Goal: Information Seeking & Learning: Learn about a topic

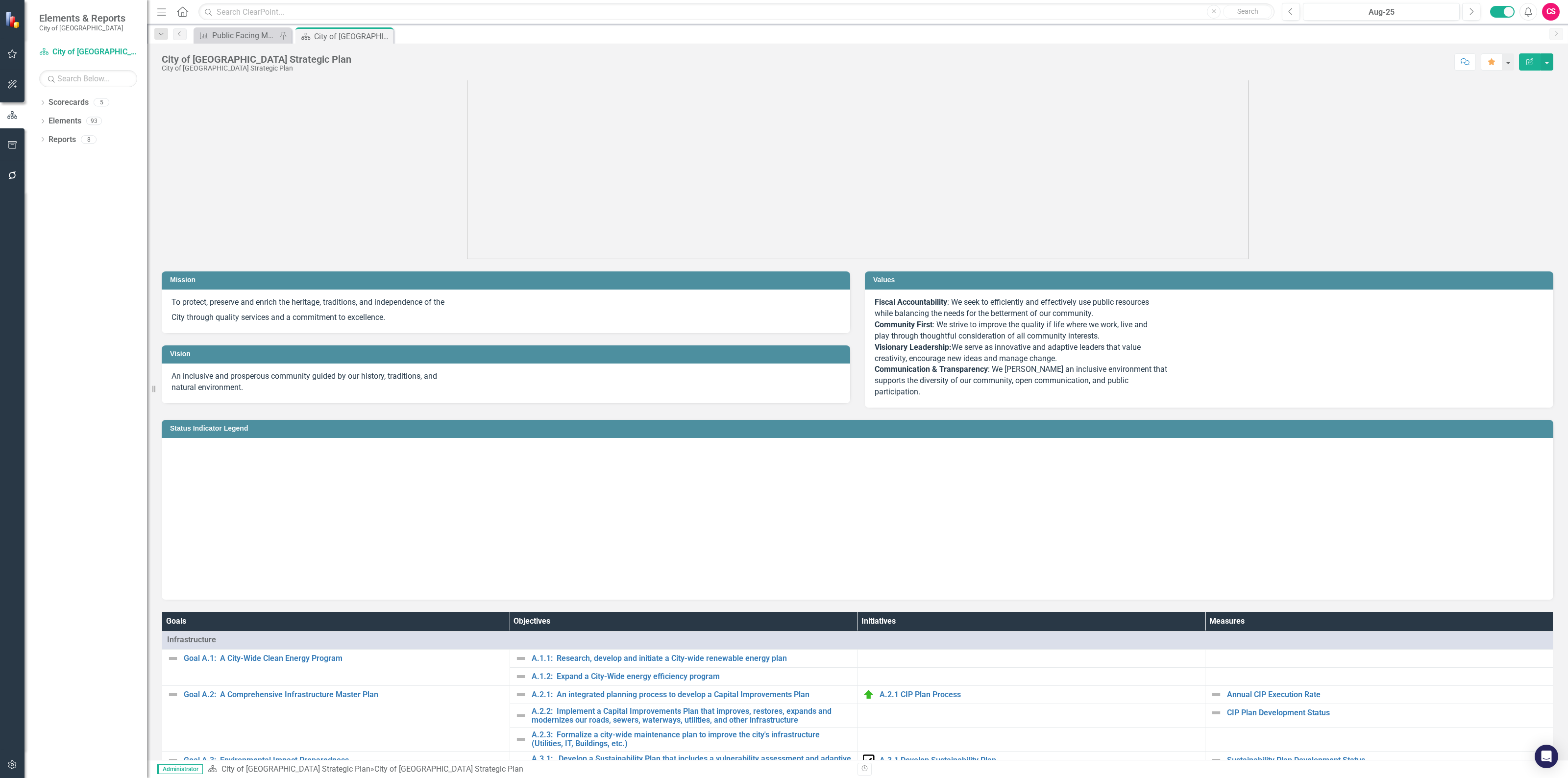
scroll to position [61, 0]
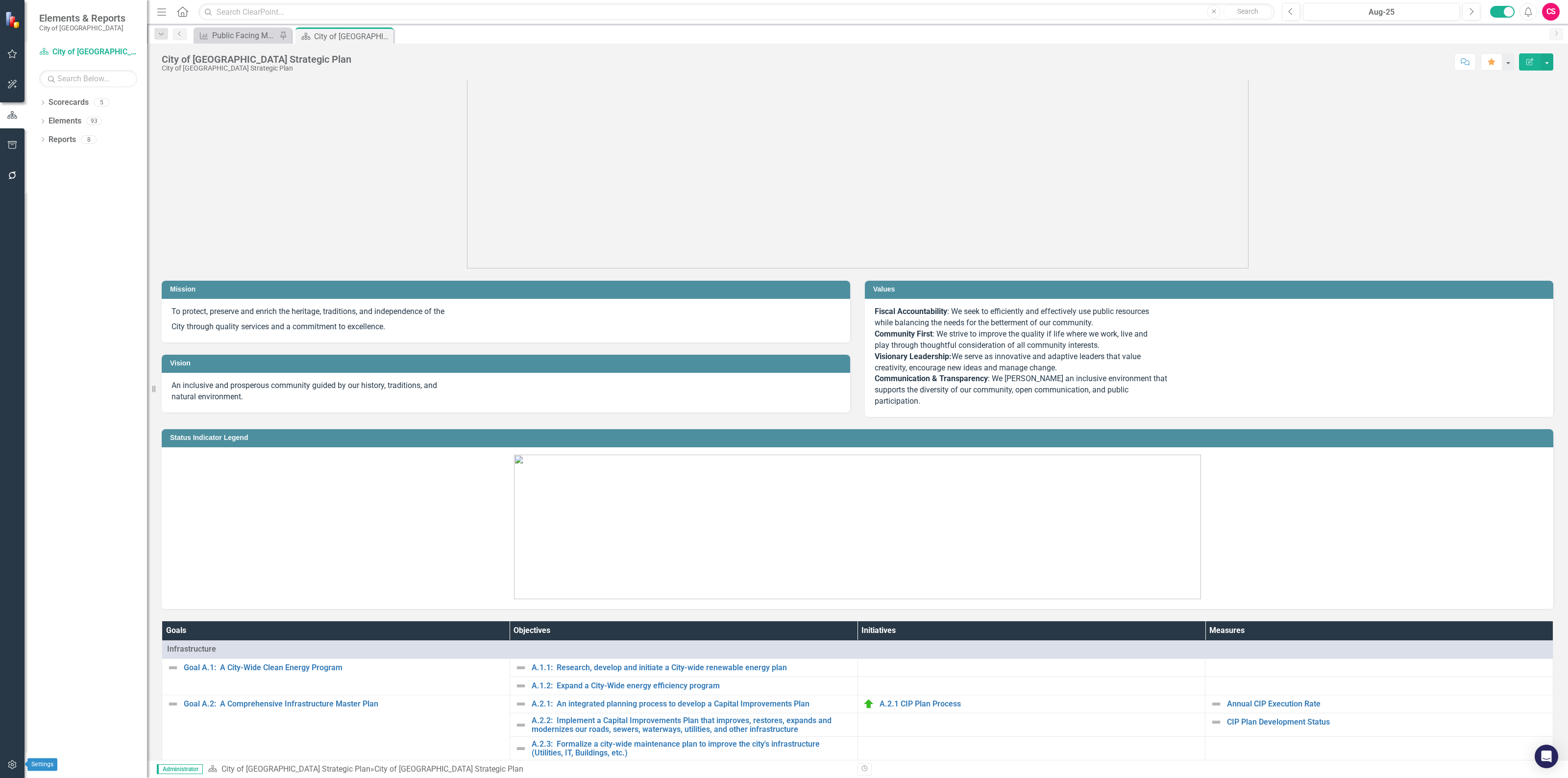
drag, startPoint x: 12, startPoint y: 760, endPoint x: 16, endPoint y: 735, distance: 25.3
click at [12, 761] on icon "button" at bounding box center [12, 765] width 10 height 8
click at [60, 66] on link "Manage Users" at bounding box center [88, 68] width 98 height 12
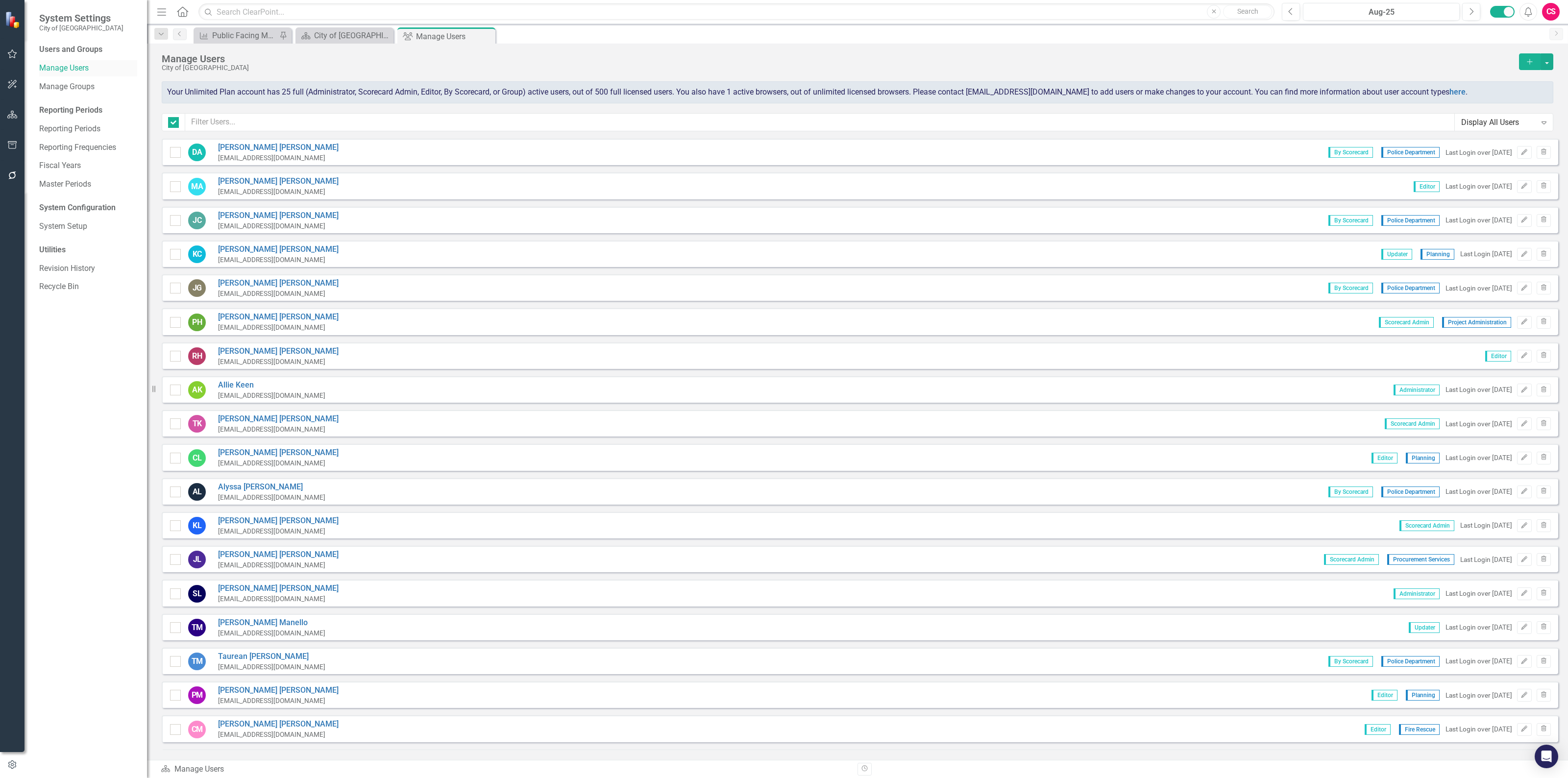
checkbox input "false"
click at [13, 122] on button "button" at bounding box center [12, 115] width 22 height 21
click at [52, 103] on link "Scorecards" at bounding box center [69, 102] width 40 height 12
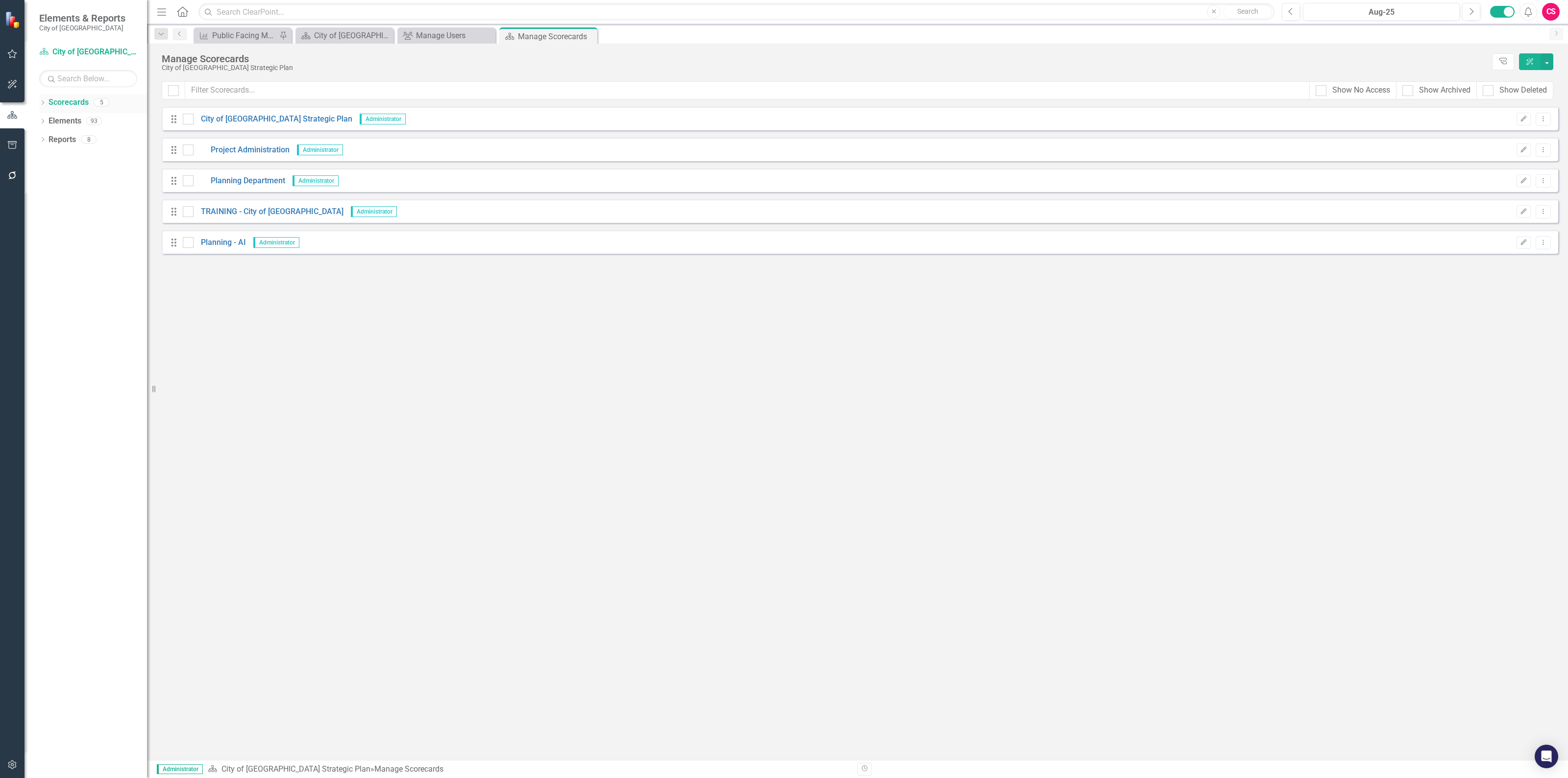
click at [43, 101] on icon "Dropdown" at bounding box center [42, 103] width 7 height 5
click at [64, 121] on link "City of [GEOGRAPHIC_DATA] Strategic Plan" at bounding box center [100, 121] width 93 height 12
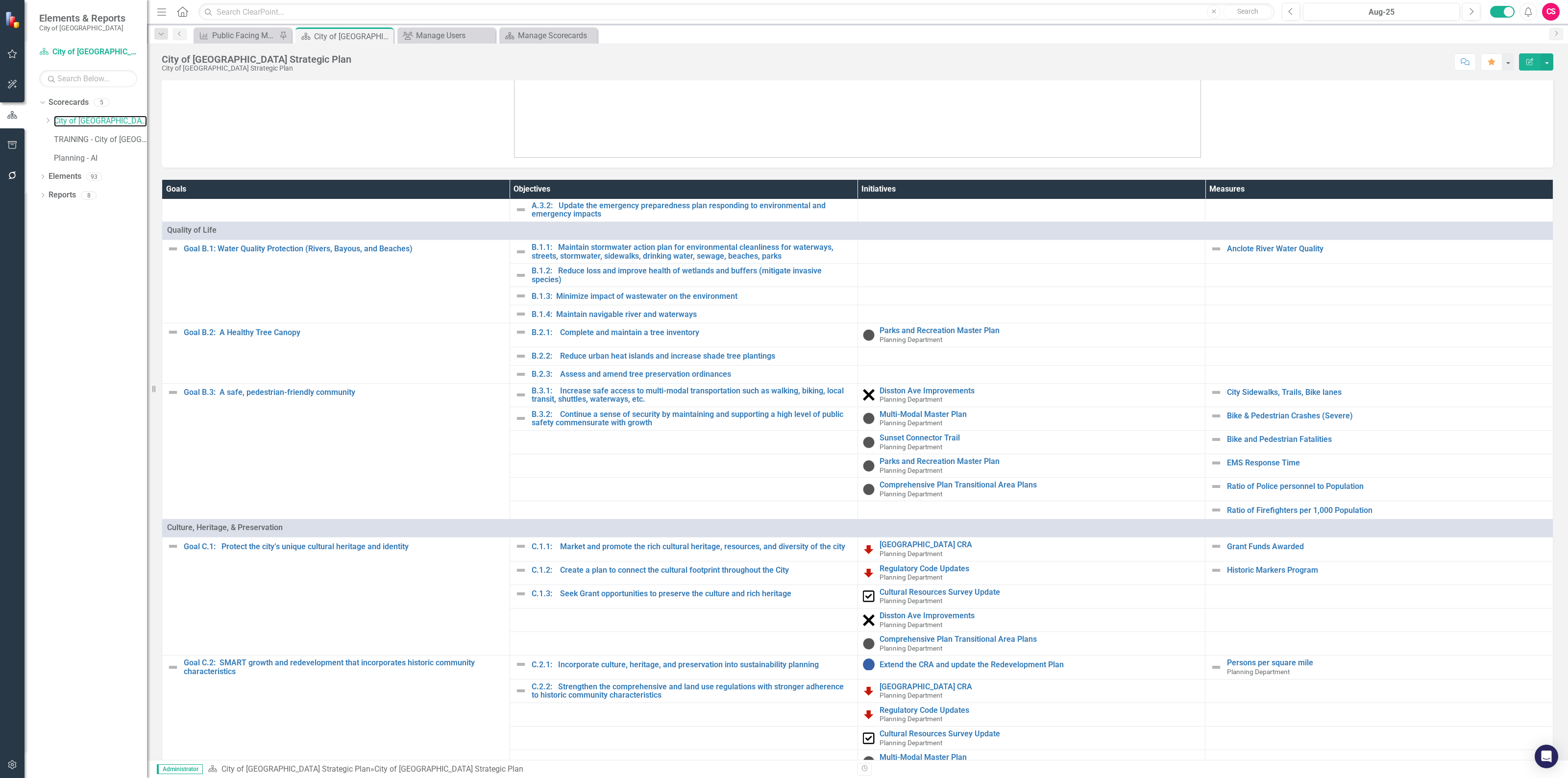
scroll to position [184, 0]
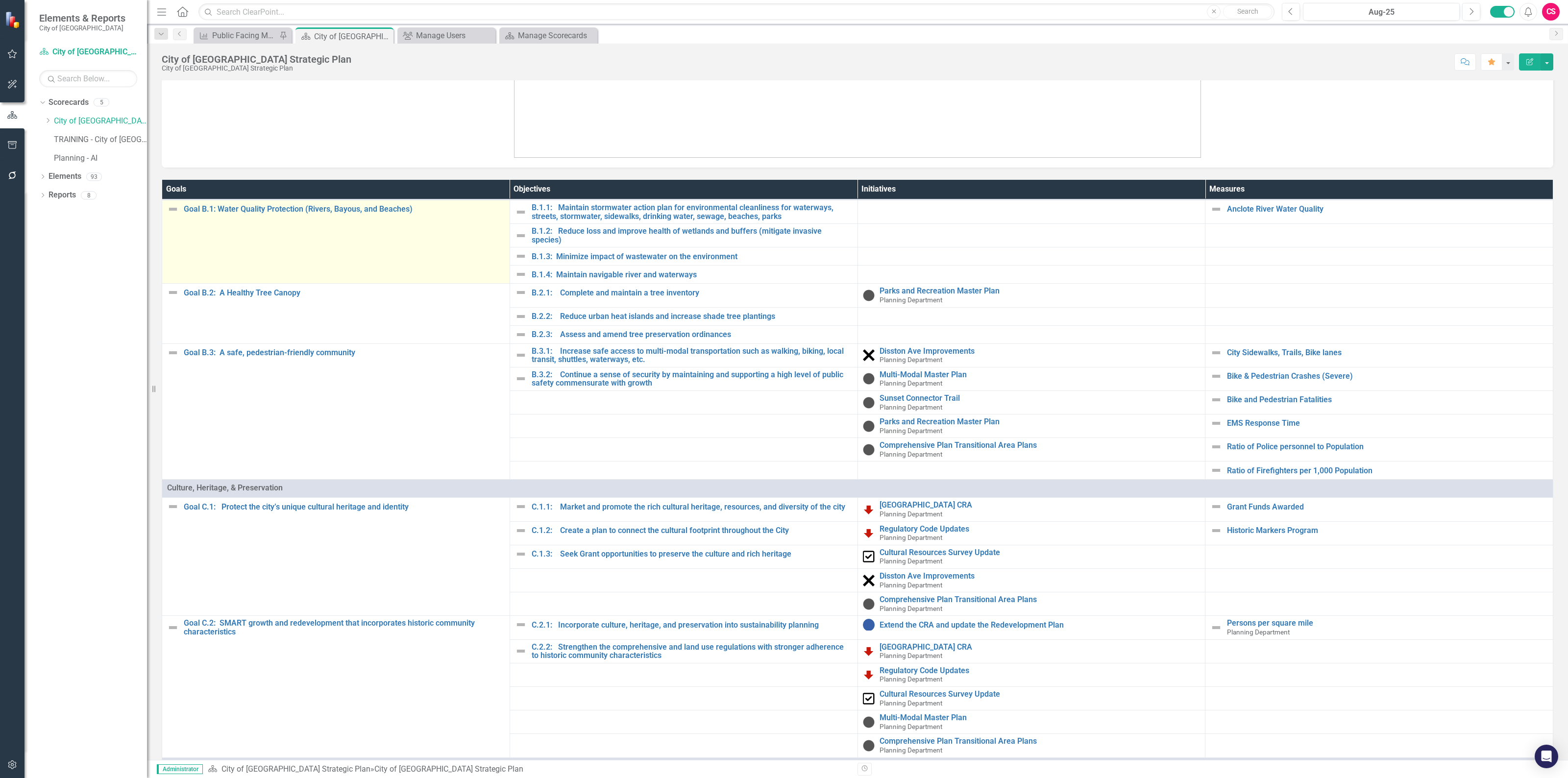
drag, startPoint x: 324, startPoint y: 220, endPoint x: 343, endPoint y: 220, distance: 19.0
click at [324, 220] on td "Goal B.1: Water Quality Protection (Rivers, Bayous, and Beaches) Link Map View …" at bounding box center [336, 241] width 348 height 83
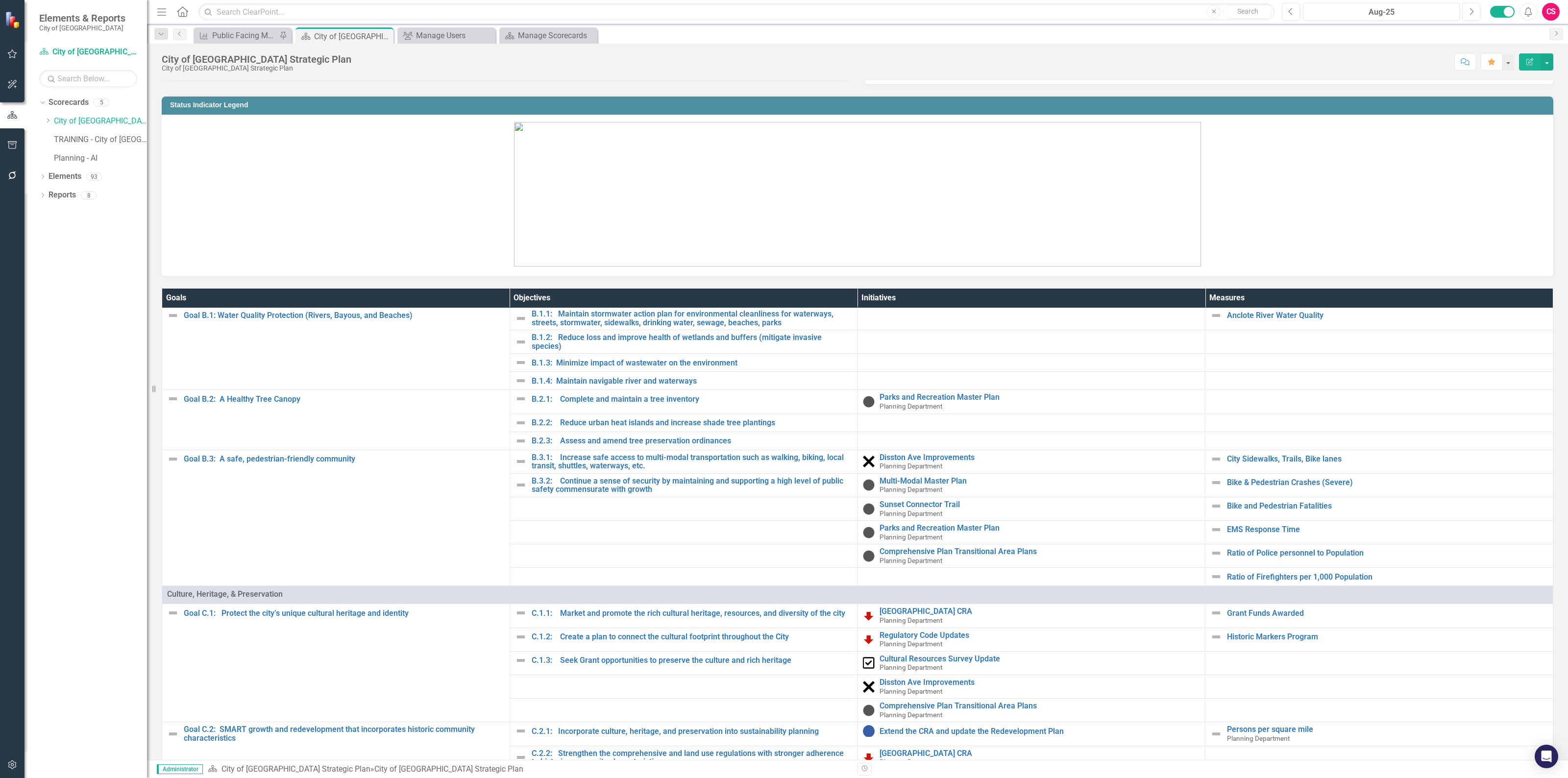
scroll to position [346, 0]
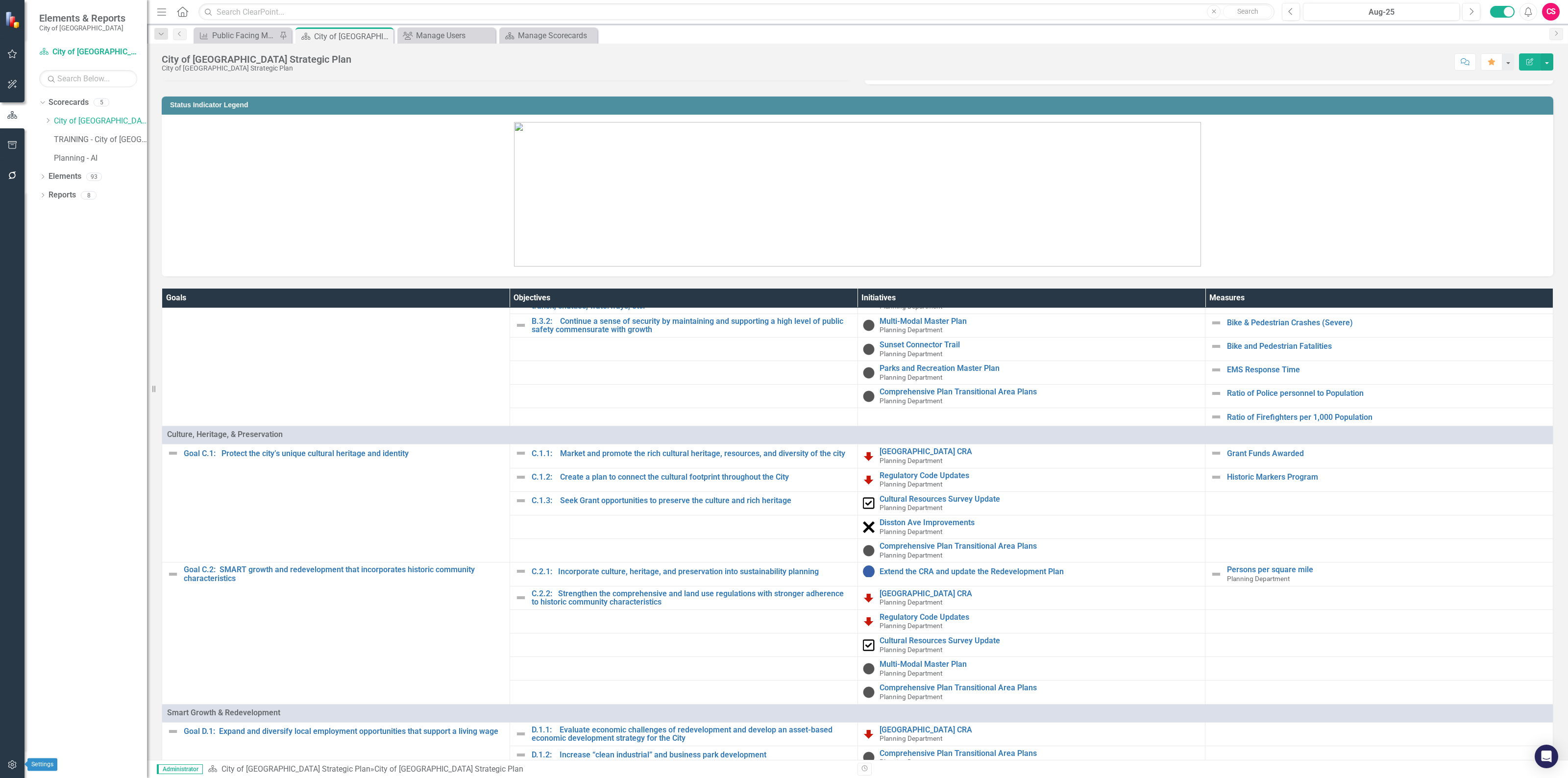
click at [6, 763] on button "button" at bounding box center [12, 766] width 22 height 21
click at [59, 65] on link "Manage Users" at bounding box center [88, 68] width 98 height 12
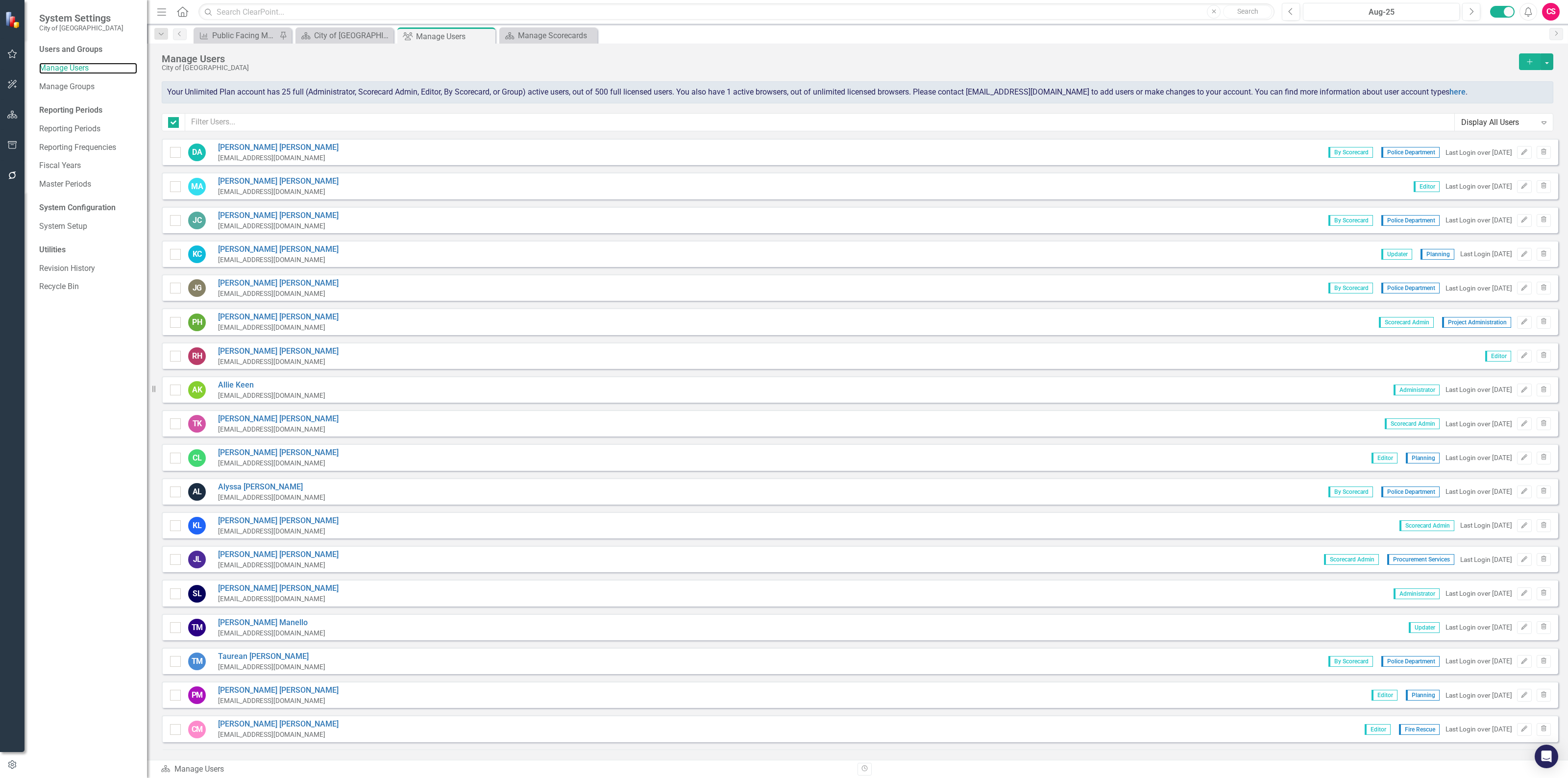
checkbox input "false"
click at [9, 113] on icon "button" at bounding box center [12, 114] width 10 height 8
click at [39, 101] on icon "Dropdown" at bounding box center [42, 103] width 7 height 5
click at [66, 122] on link "City of [GEOGRAPHIC_DATA] Strategic Plan" at bounding box center [100, 121] width 93 height 12
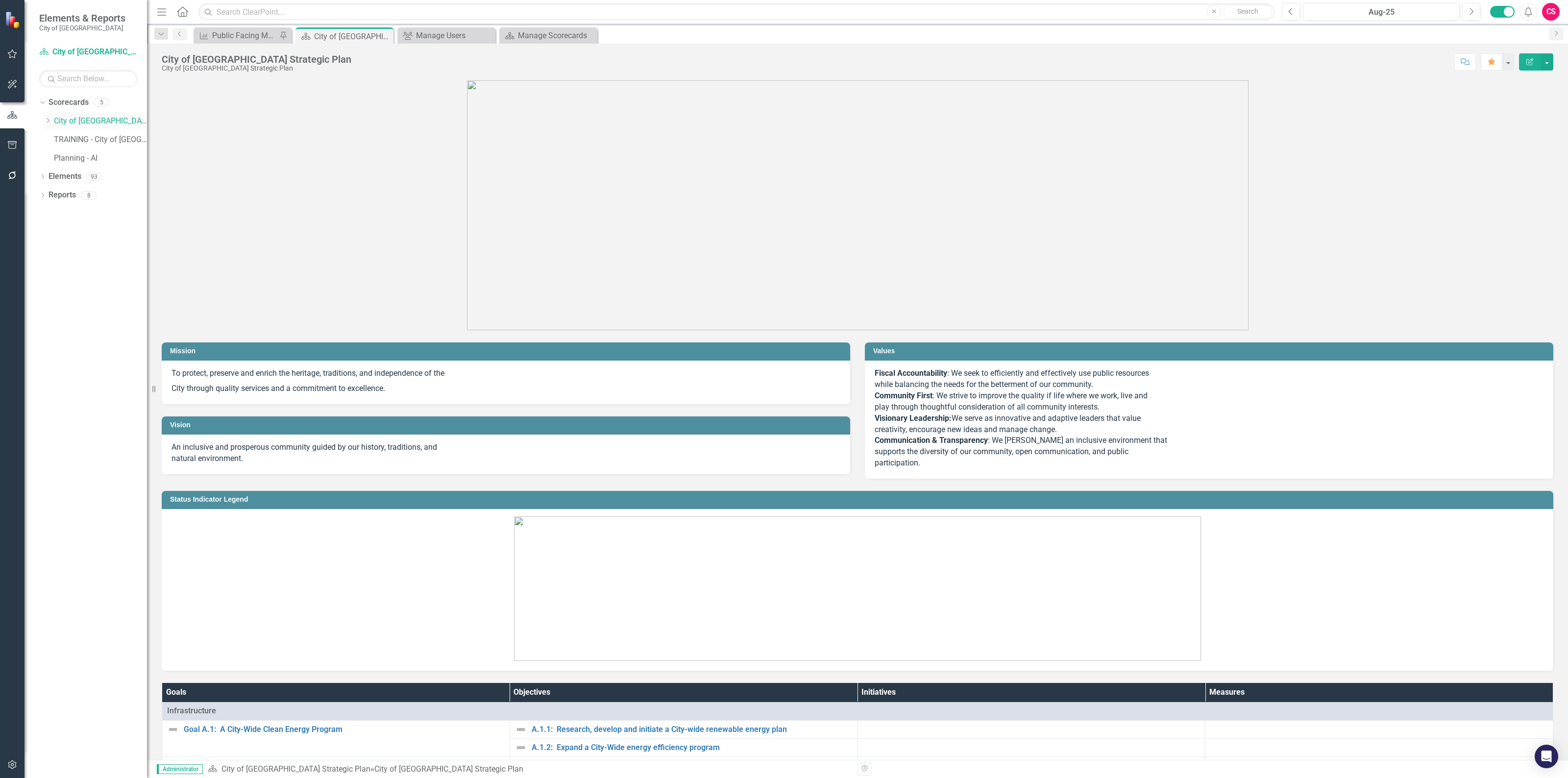
click at [47, 121] on icon "Dropdown" at bounding box center [47, 121] width 7 height 6
click at [82, 139] on link "Project Administration" at bounding box center [105, 140] width 83 height 12
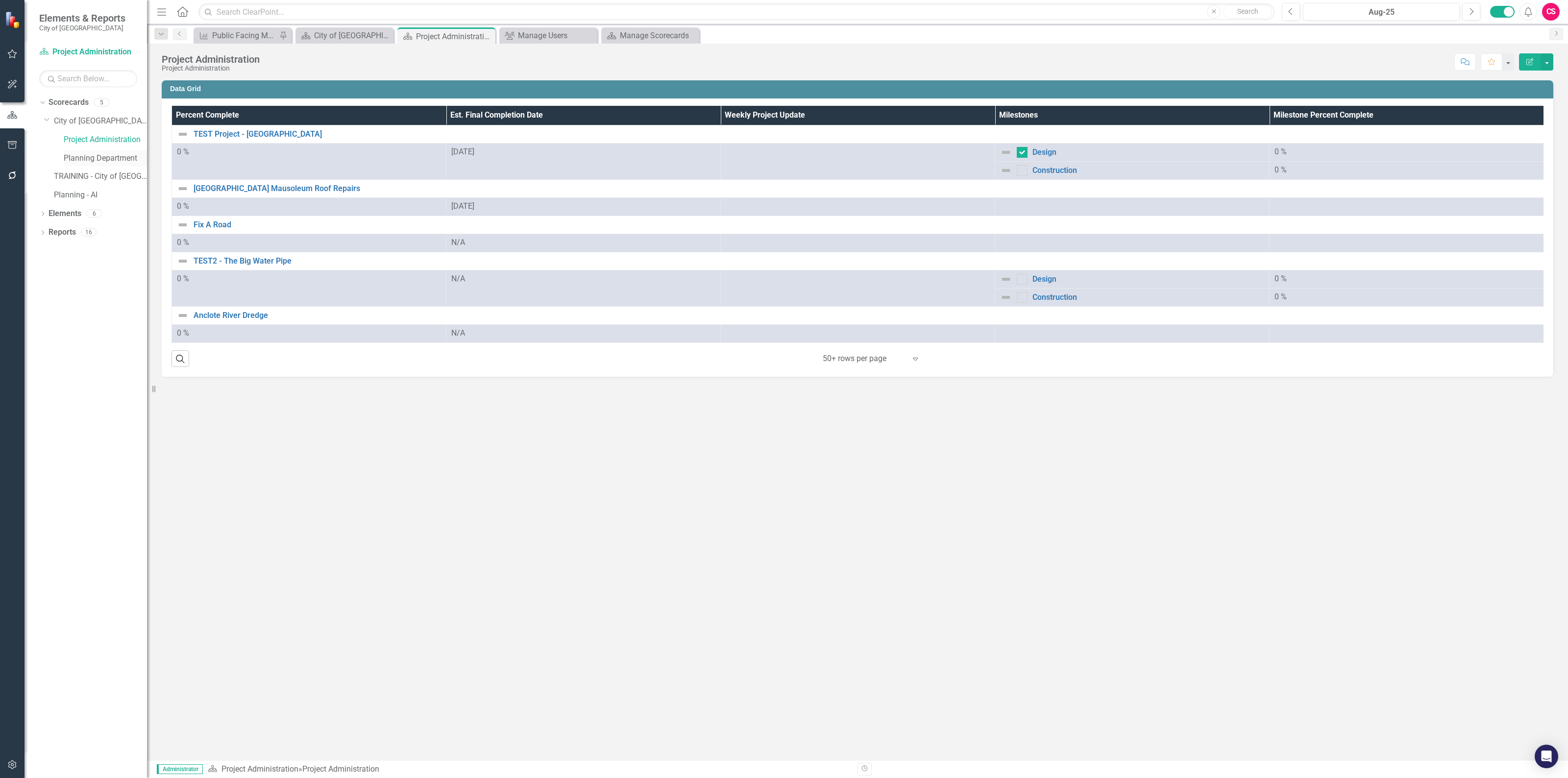
click at [91, 155] on link "Planning Department" at bounding box center [105, 158] width 83 height 12
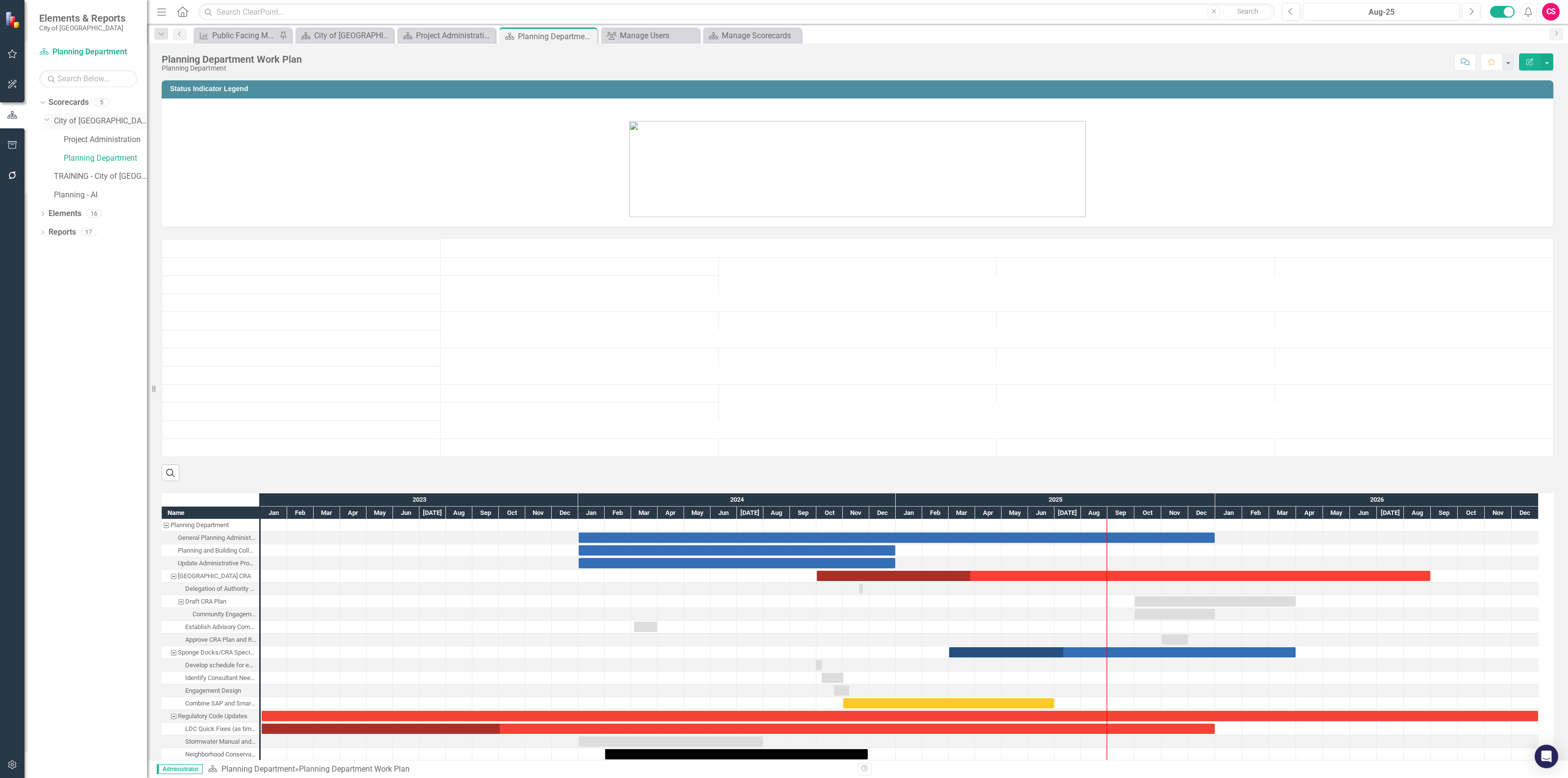
click at [74, 122] on link "City of [GEOGRAPHIC_DATA] Strategic Plan" at bounding box center [100, 121] width 93 height 12
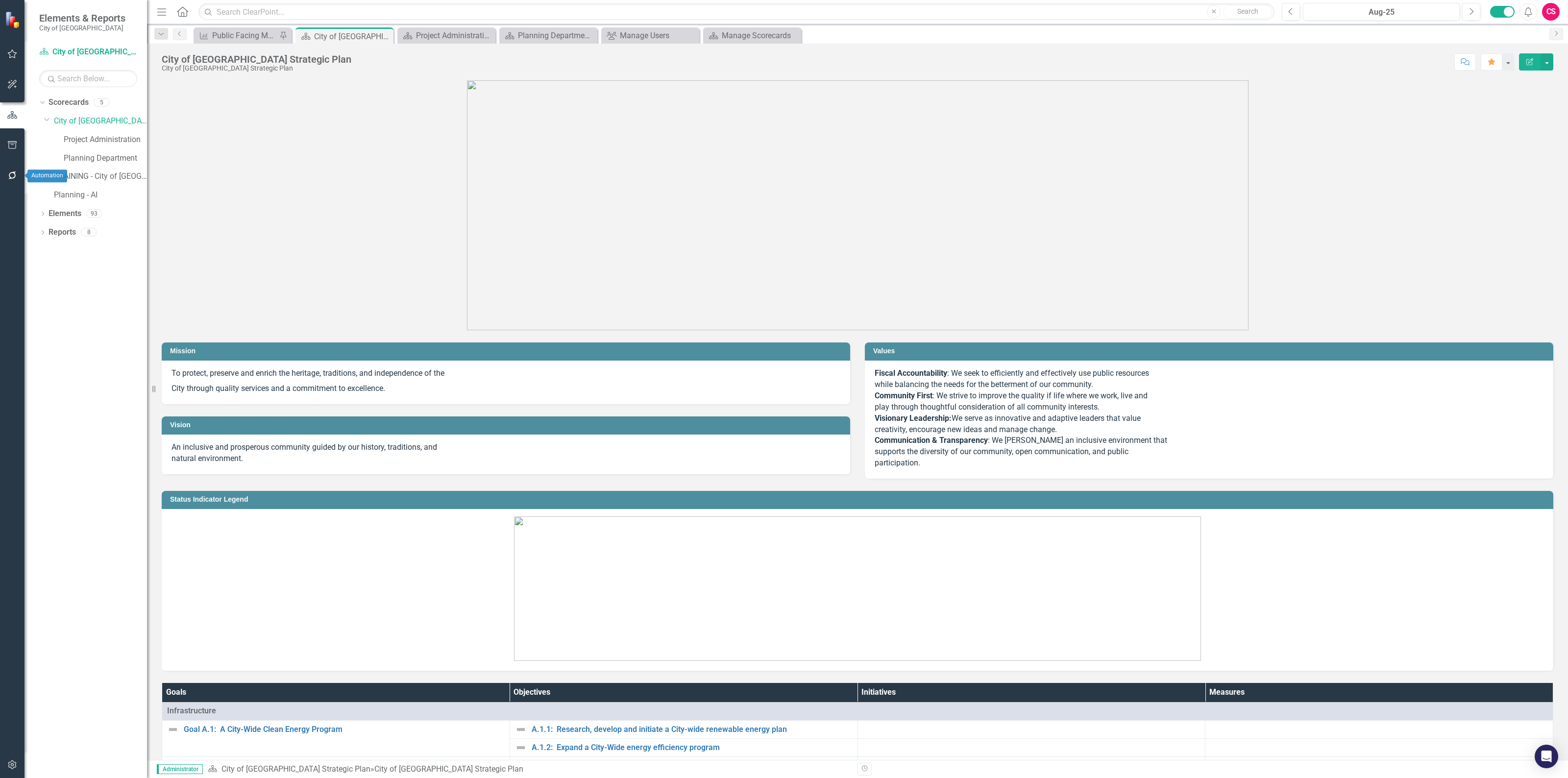
click at [12, 167] on button "button" at bounding box center [12, 176] width 22 height 21
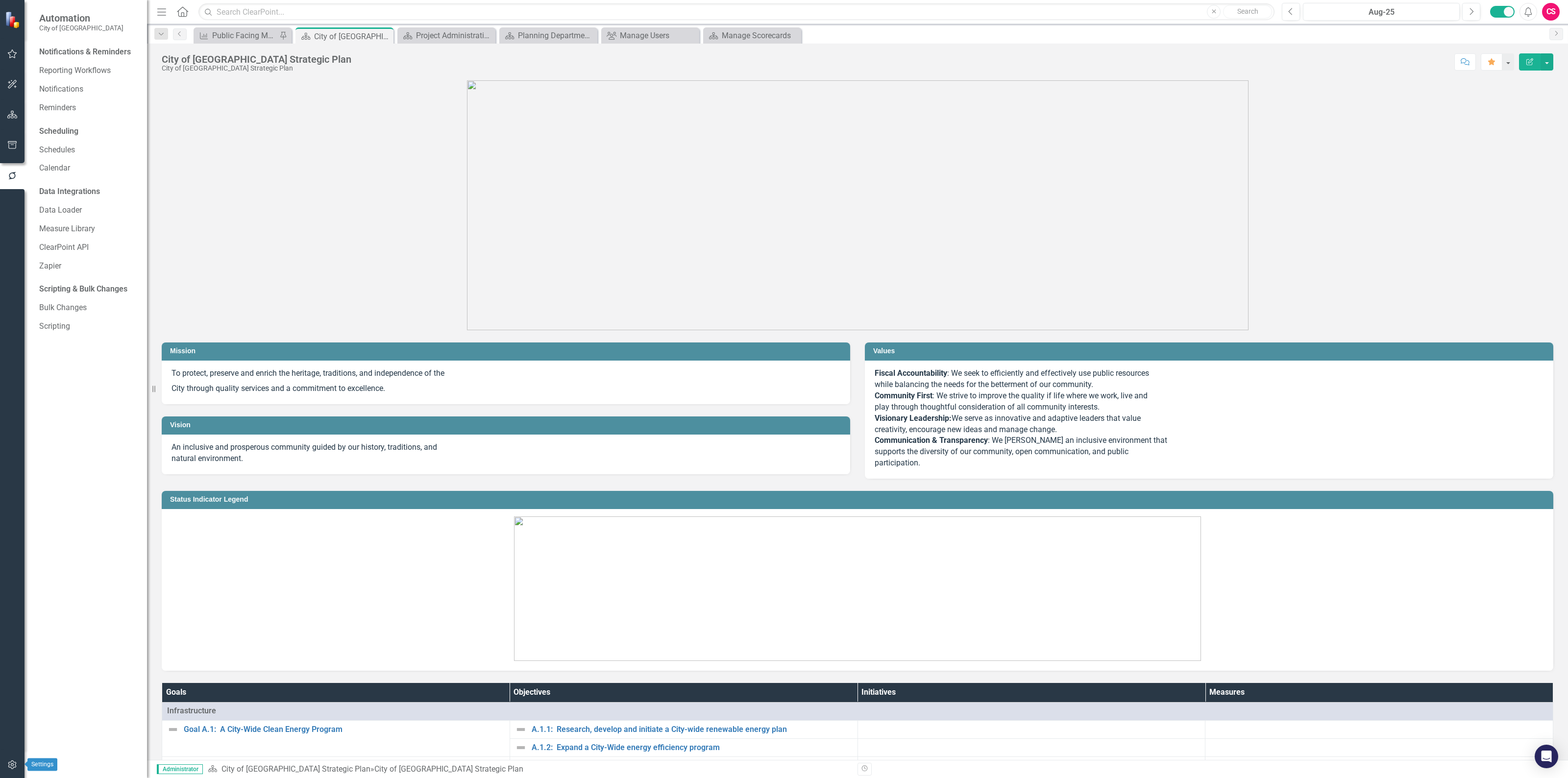
click at [8, 763] on icon "button" at bounding box center [12, 765] width 10 height 8
click at [87, 136] on div "Reporting Periods" at bounding box center [88, 129] width 98 height 16
click at [70, 127] on link "Reporting Periods" at bounding box center [88, 129] width 98 height 12
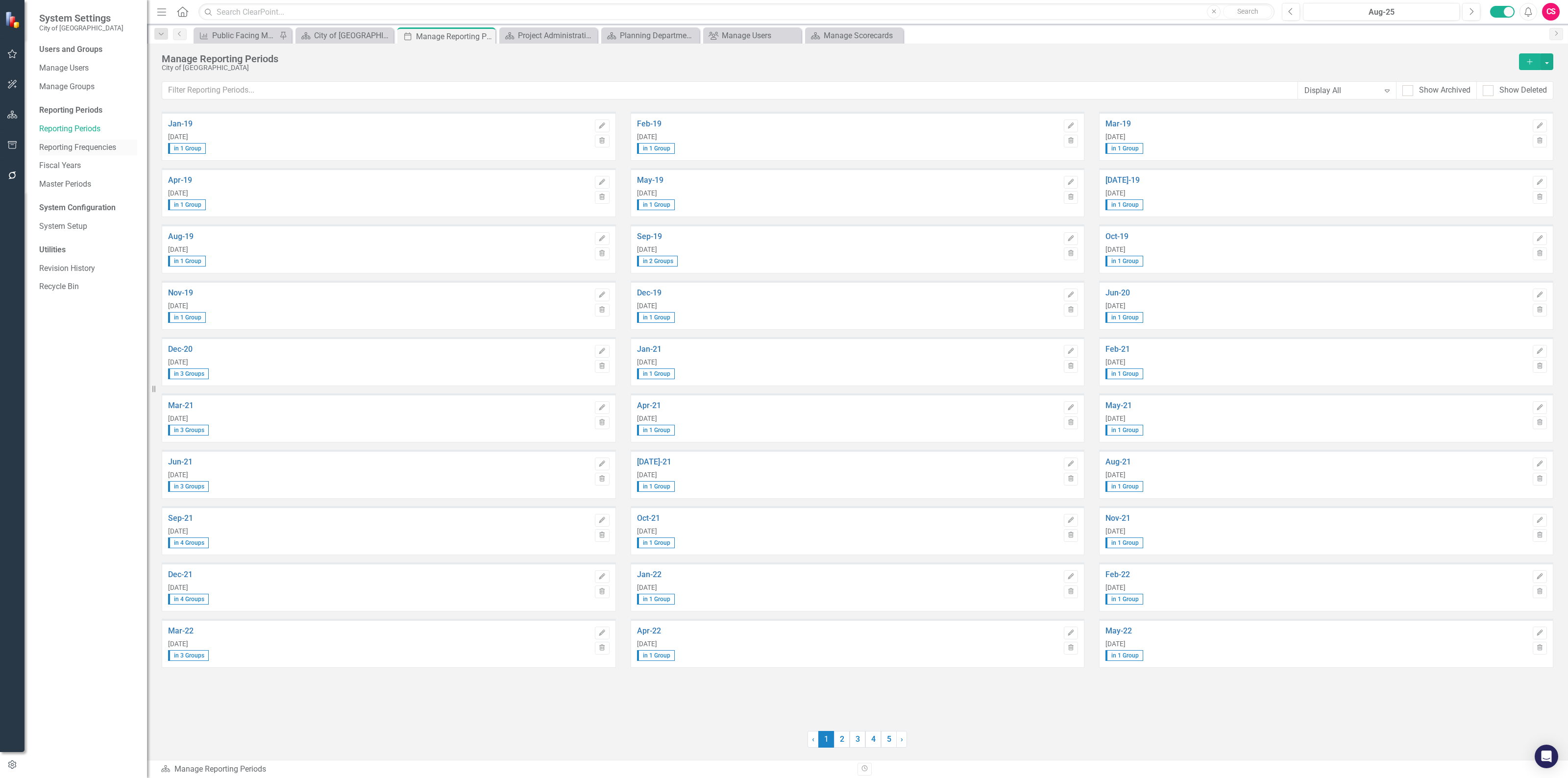
click at [75, 144] on link "Reporting Frequencies" at bounding box center [88, 147] width 98 height 12
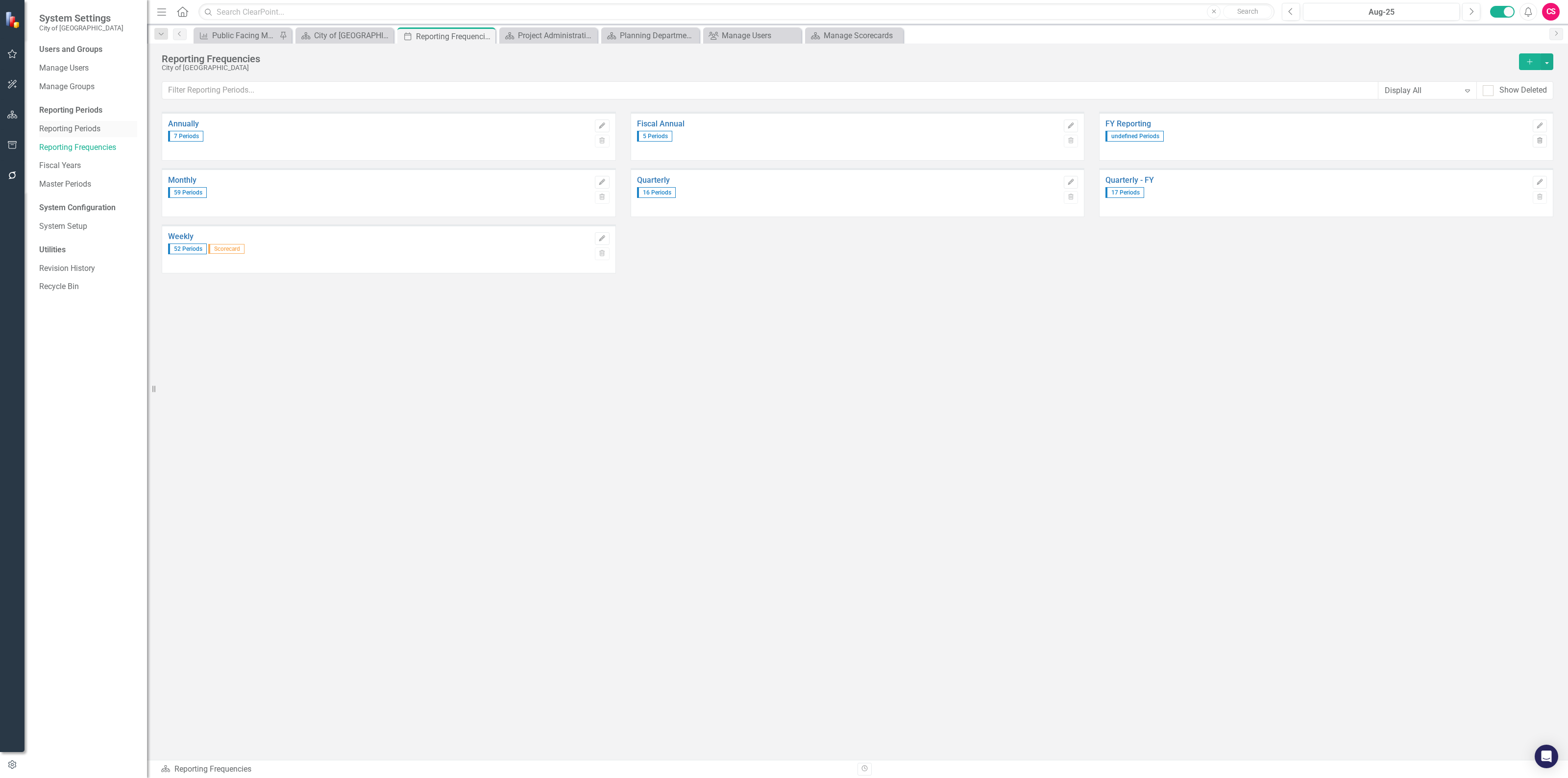
click at [69, 125] on link "Reporting Periods" at bounding box center [88, 129] width 98 height 12
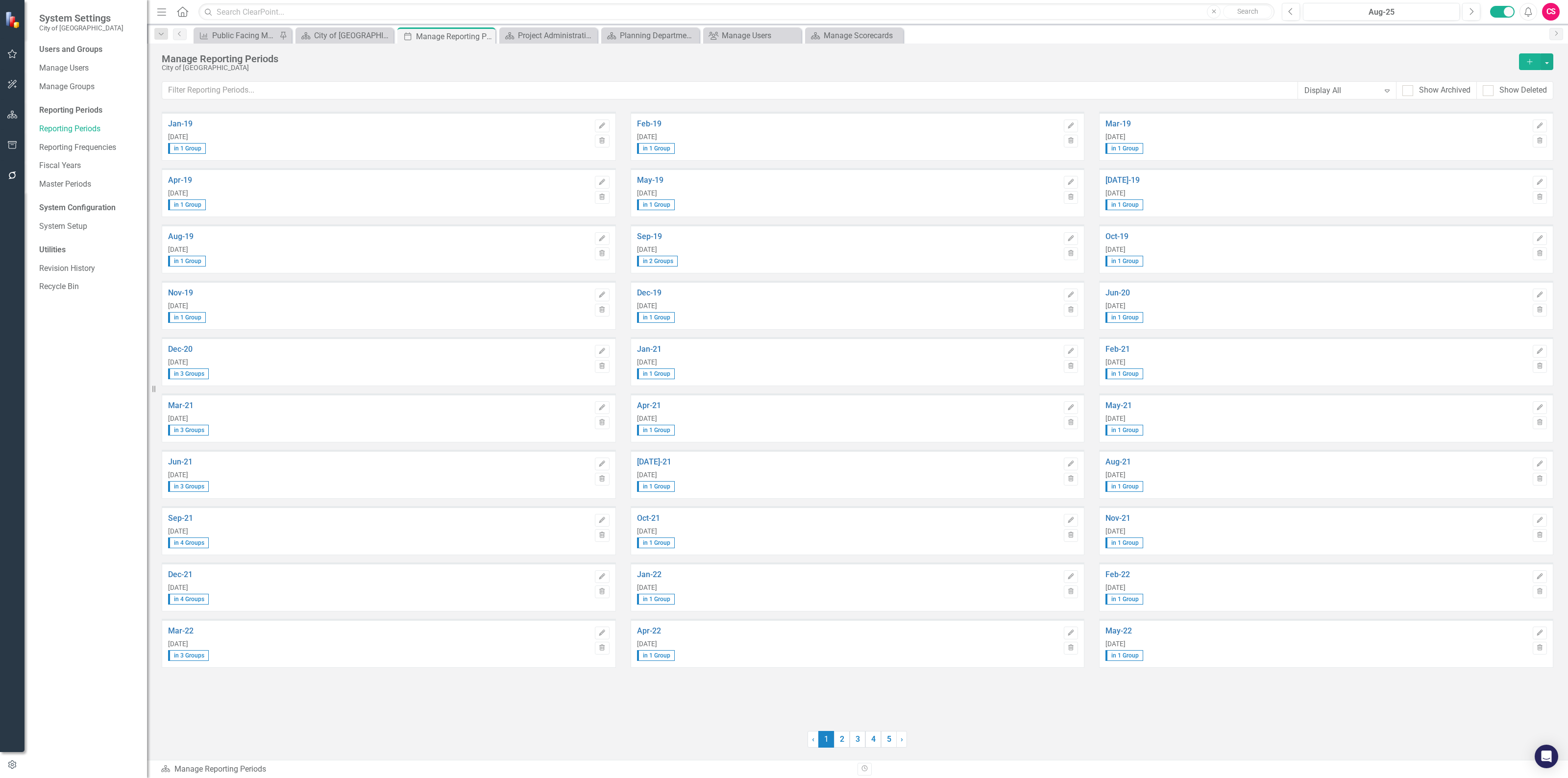
click at [8, 111] on icon "button" at bounding box center [12, 114] width 10 height 8
click at [44, 101] on icon "Dropdown" at bounding box center [42, 103] width 7 height 5
drag, startPoint x: 70, startPoint y: 125, endPoint x: 65, endPoint y: 115, distance: 11.2
click at [65, 115] on div "Dropdown City of [GEOGRAPHIC_DATA] Strategic Plan" at bounding box center [95, 121] width 103 height 16
click at [890, 740] on link "5" at bounding box center [889, 739] width 16 height 16
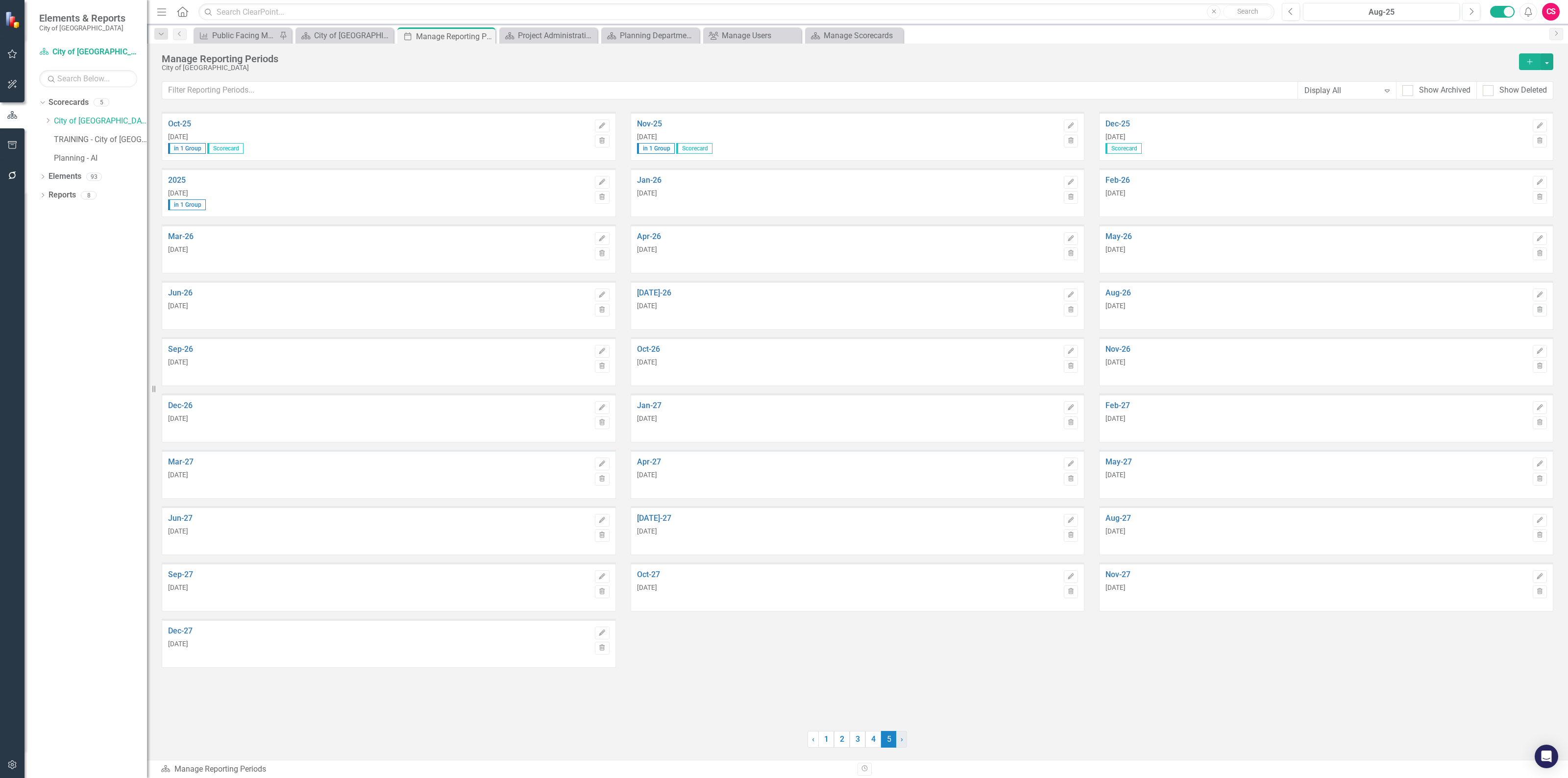
click at [903, 743] on link "› Next" at bounding box center [901, 739] width 11 height 16
click at [878, 743] on link "4" at bounding box center [873, 739] width 16 height 16
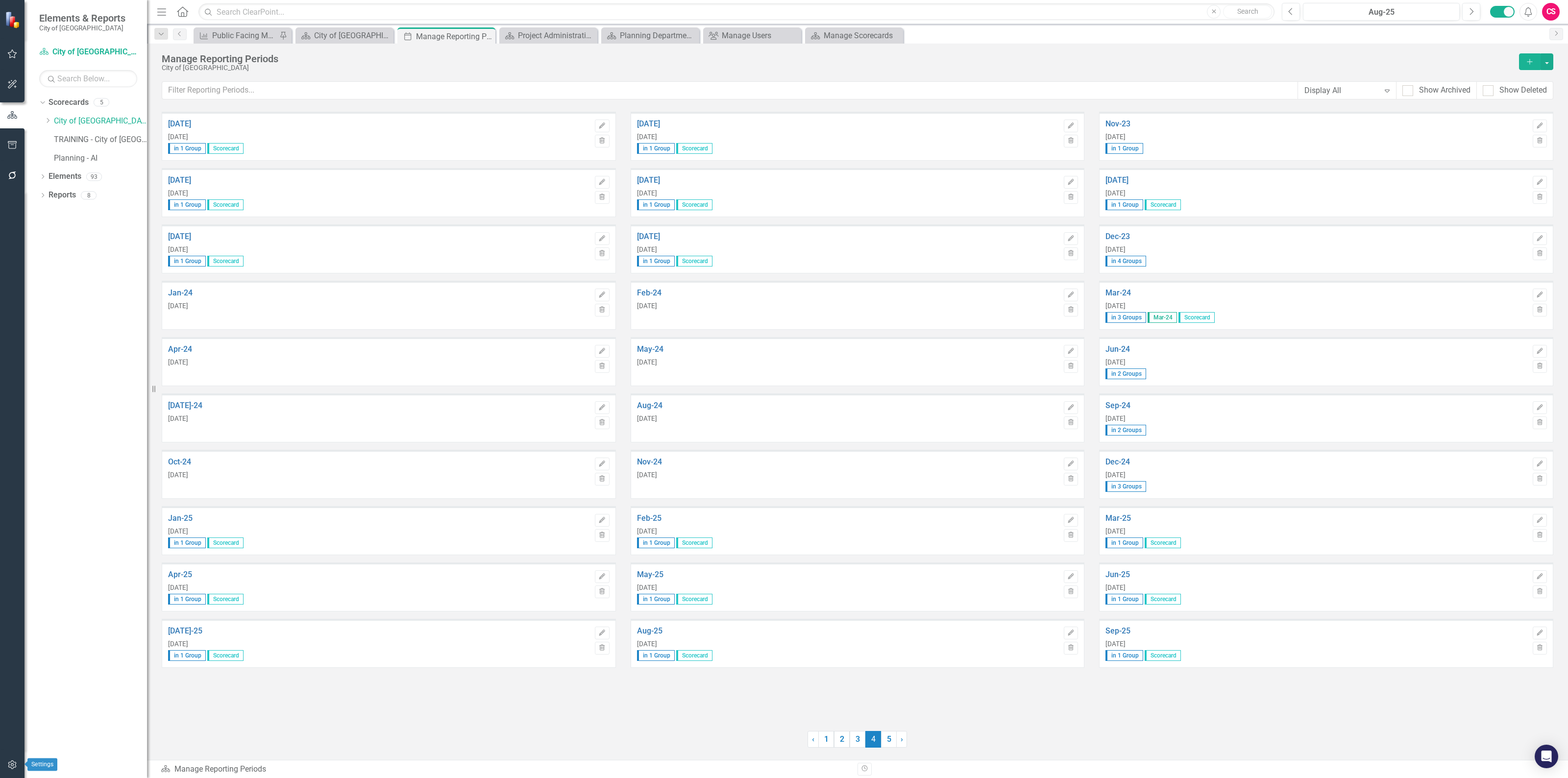
click at [13, 763] on icon "button" at bounding box center [12, 765] width 10 height 8
click at [92, 150] on link "Reporting Frequencies" at bounding box center [88, 147] width 98 height 12
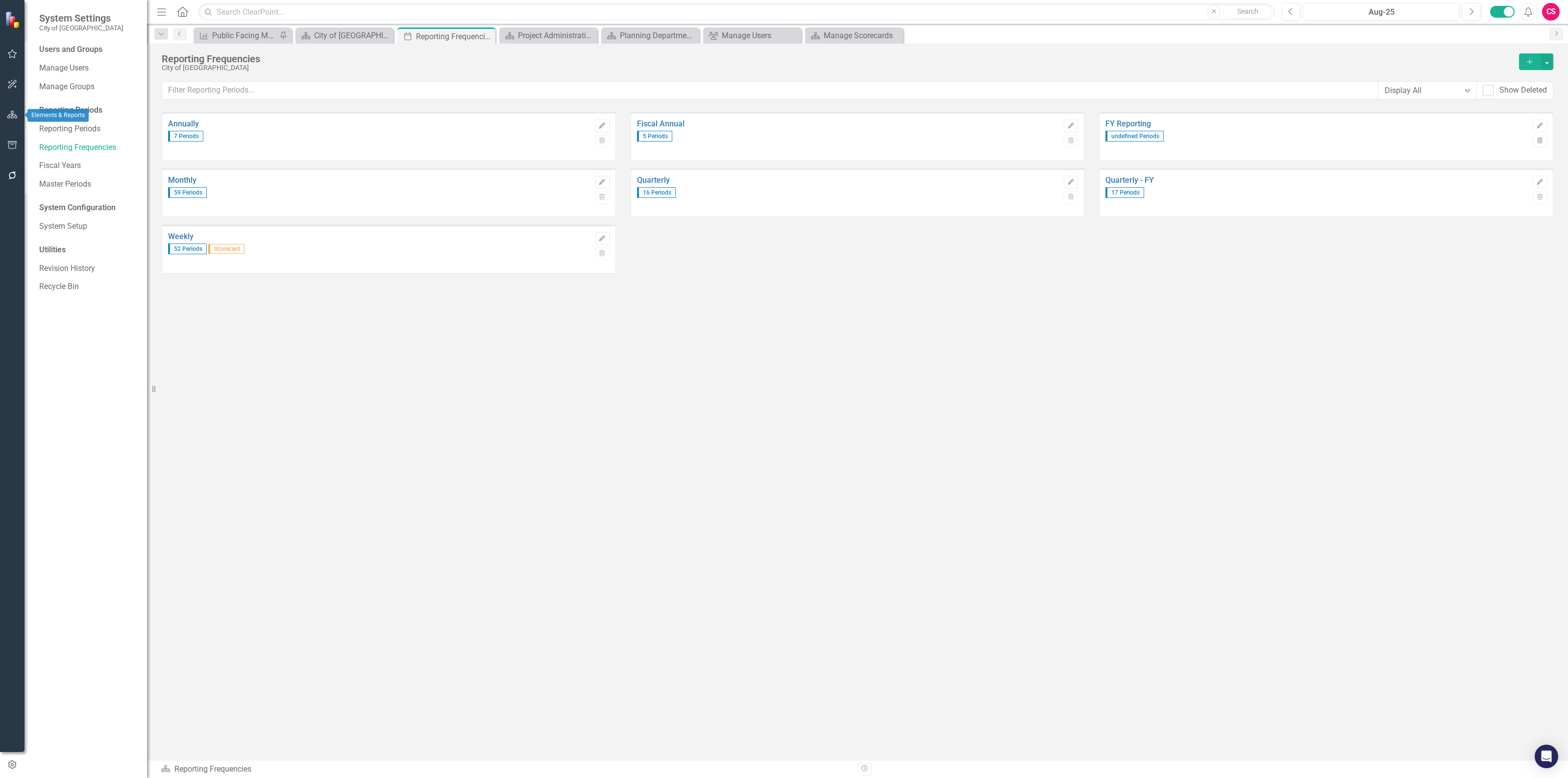
click at [12, 121] on button "button" at bounding box center [12, 115] width 22 height 21
click at [44, 102] on icon "Dropdown" at bounding box center [42, 103] width 7 height 5
click at [68, 119] on link "City of [GEOGRAPHIC_DATA] Strategic Plan" at bounding box center [100, 121] width 93 height 12
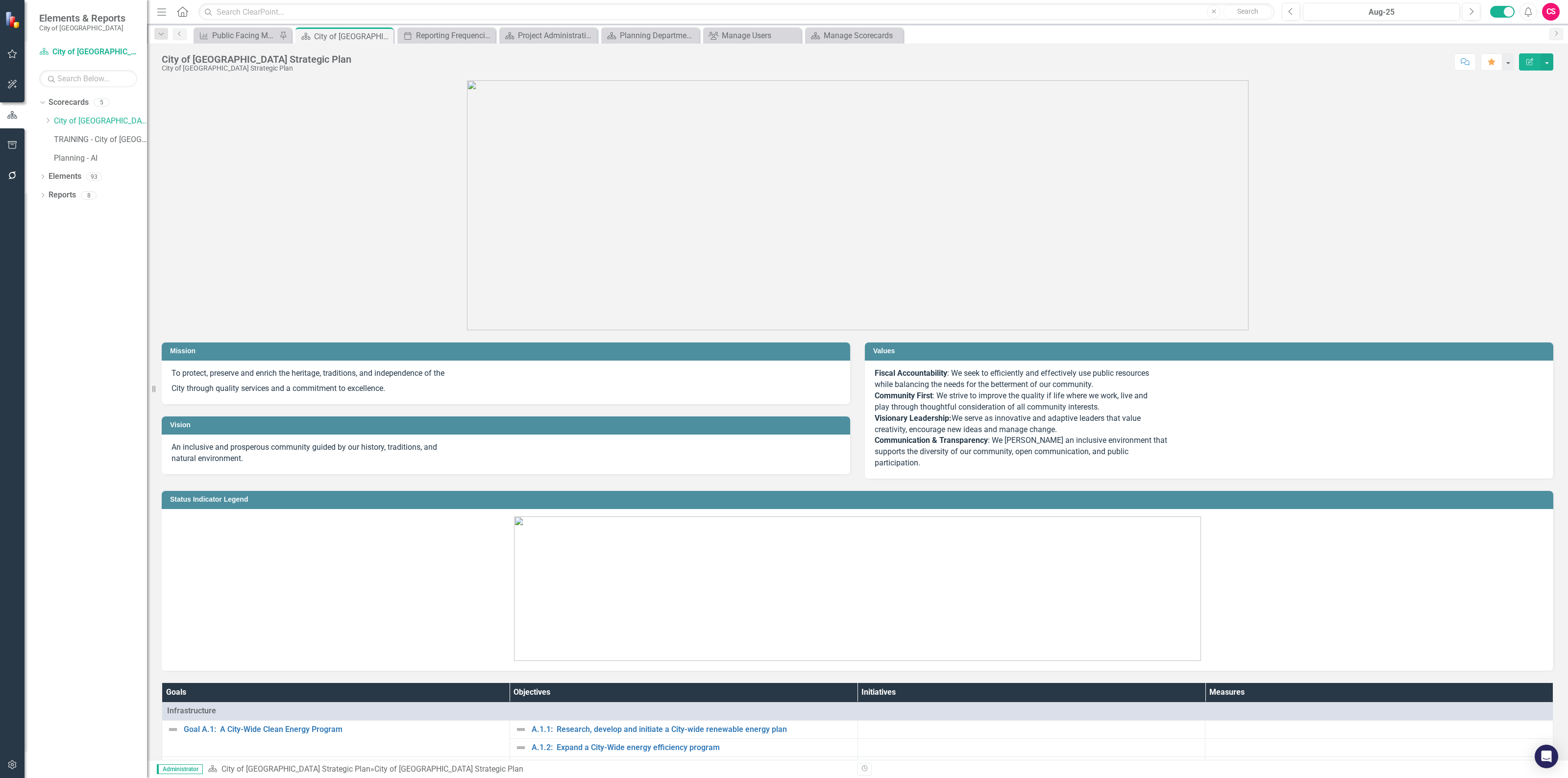
click at [43, 116] on div "Dropdown Scorecards 5 Dropdown City of [GEOGRAPHIC_DATA] Strategic Plan Project…" at bounding box center [93, 131] width 108 height 74
click at [47, 124] on icon "Dropdown" at bounding box center [47, 121] width 7 height 6
click at [70, 136] on link "Project Administration" at bounding box center [105, 140] width 83 height 12
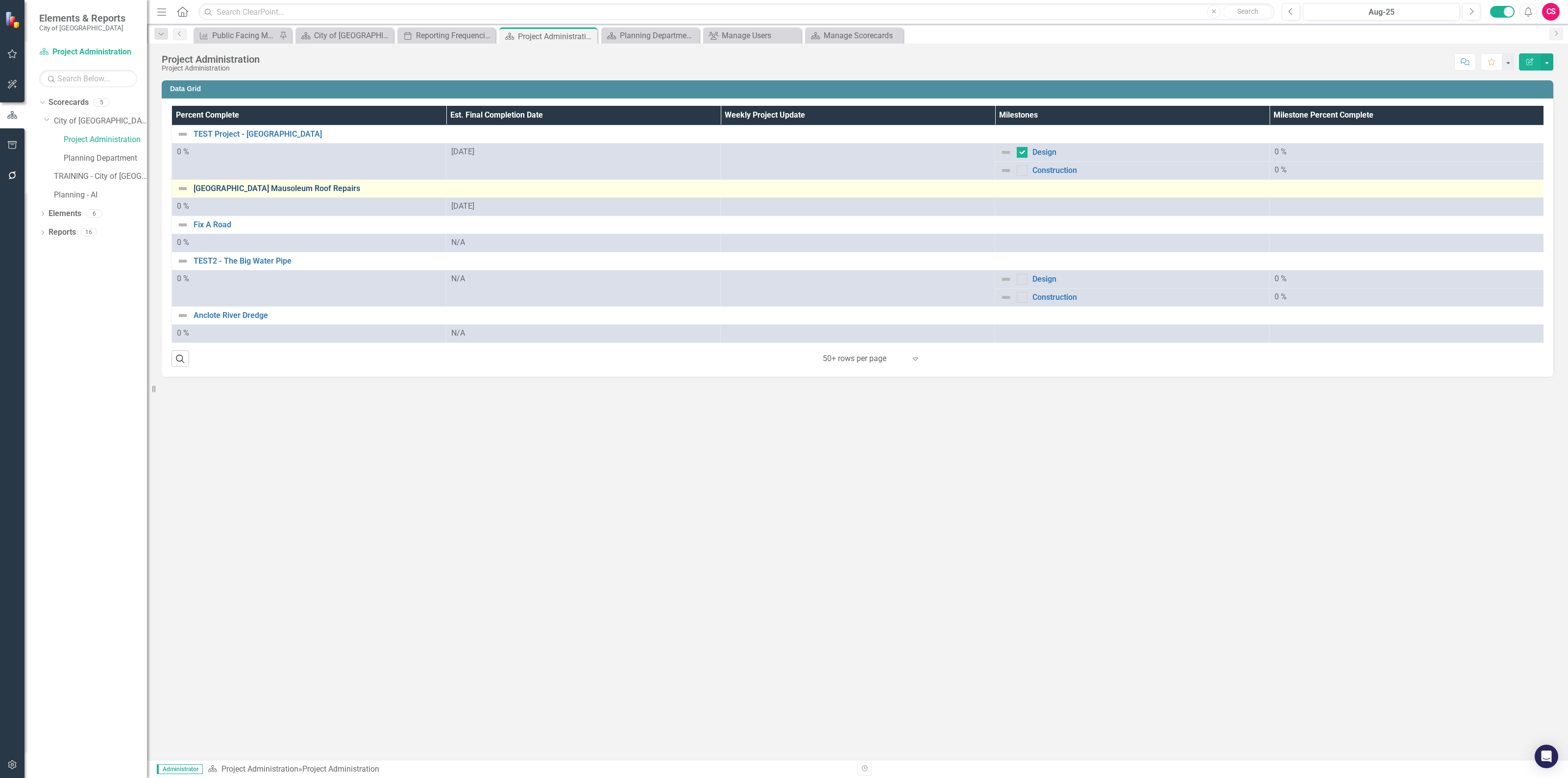
click at [270, 187] on link "[GEOGRAPHIC_DATA] Mausoleum Roof Repairs" at bounding box center [866, 189] width 1345 height 9
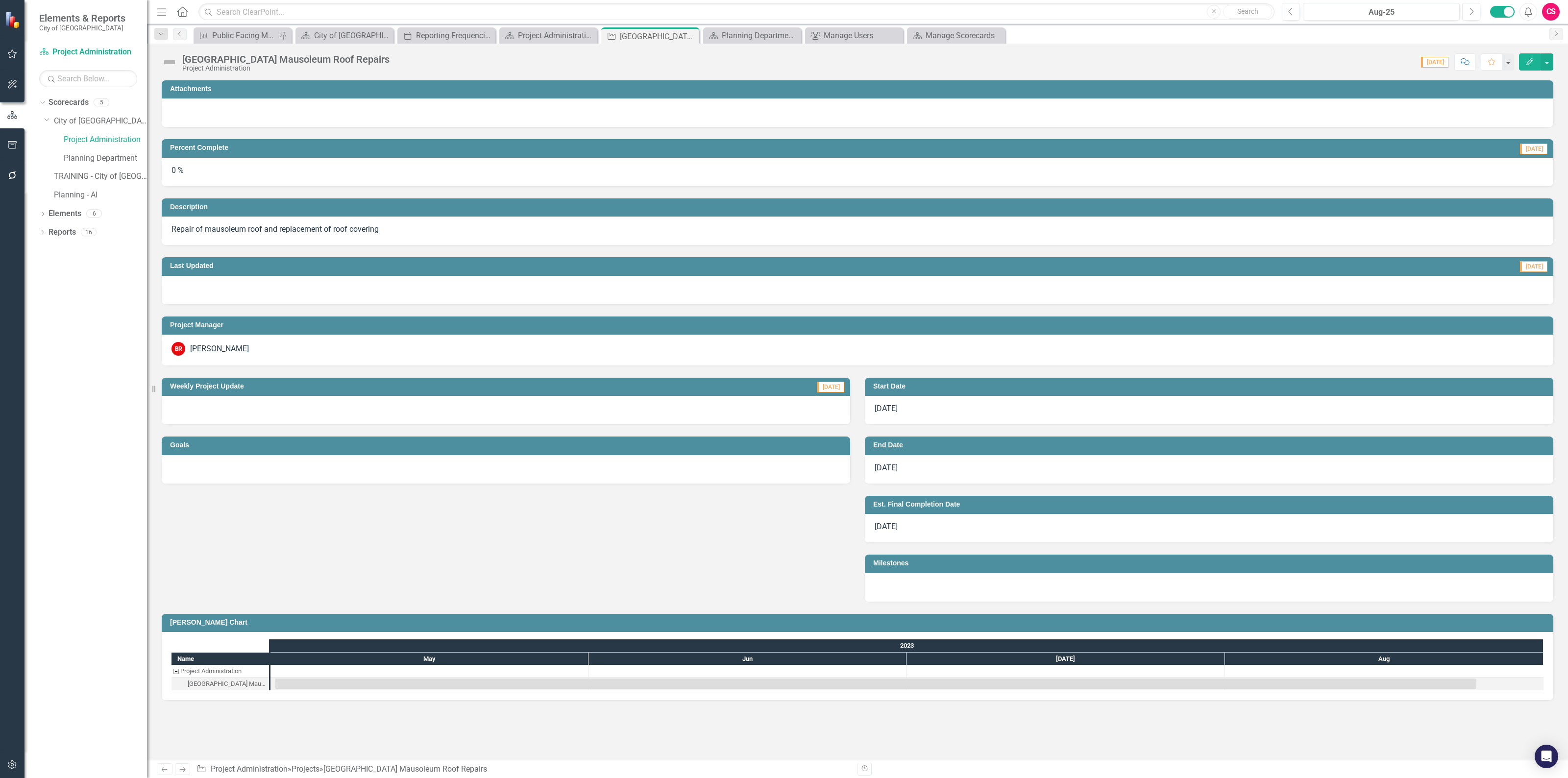
click at [961, 567] on h3 "Milestones" at bounding box center [1211, 563] width 675 height 7
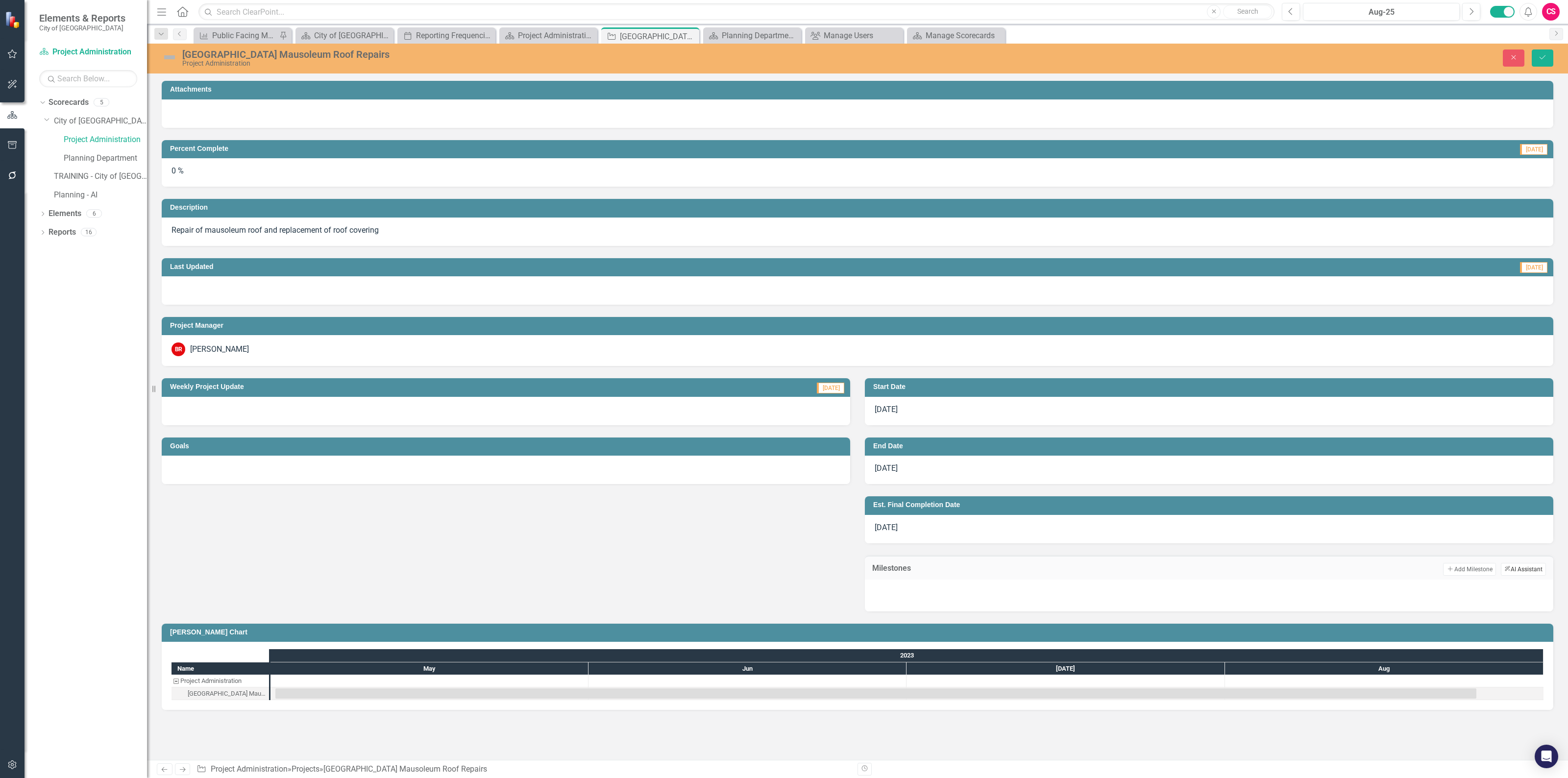
click at [1508, 569] on icon "ClearPoint AI" at bounding box center [1507, 569] width 6 height 5
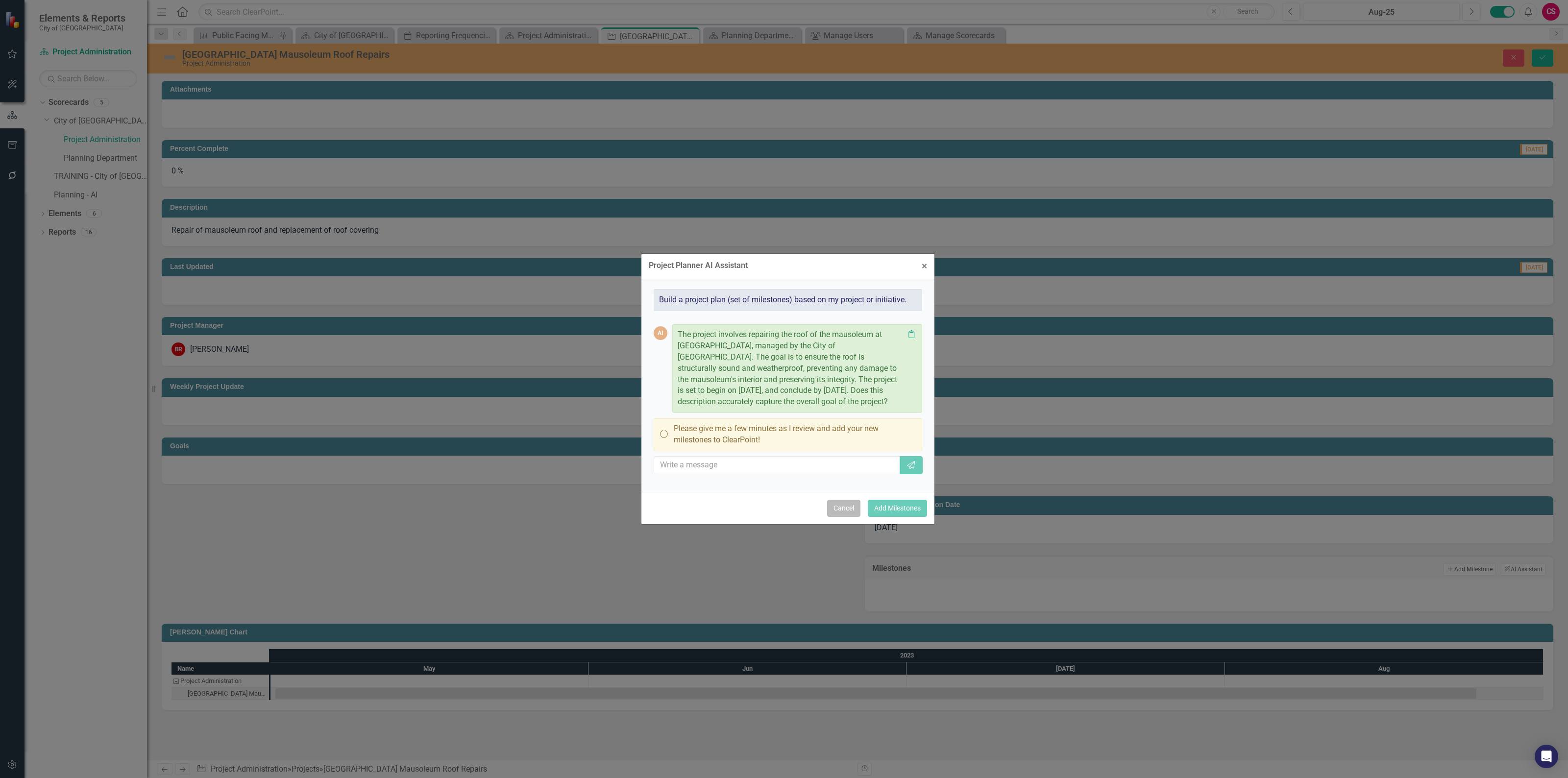
click at [835, 507] on button "Cancel" at bounding box center [844, 508] width 33 height 17
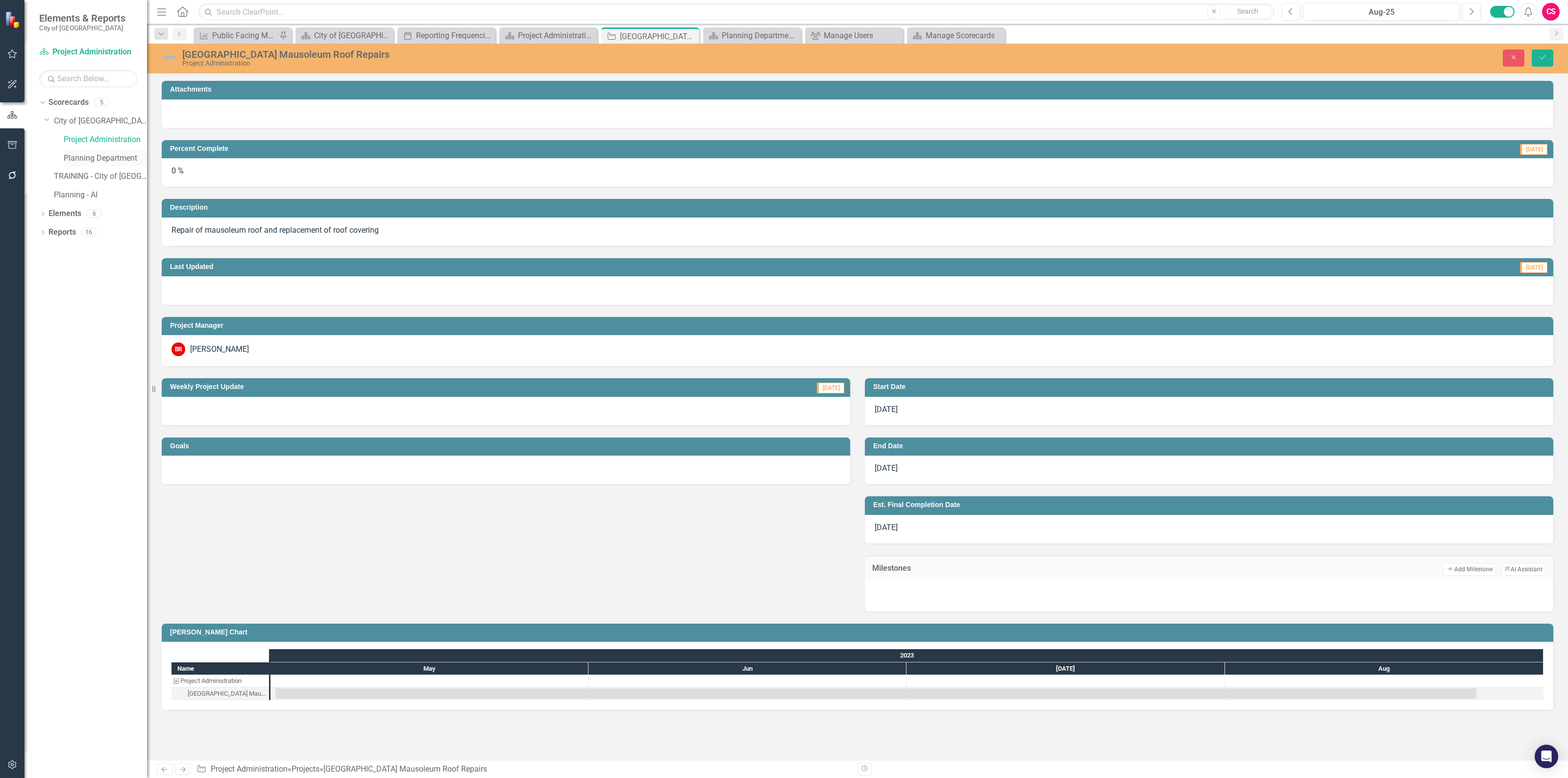
click at [85, 155] on link "Planning Department" at bounding box center [105, 158] width 83 height 12
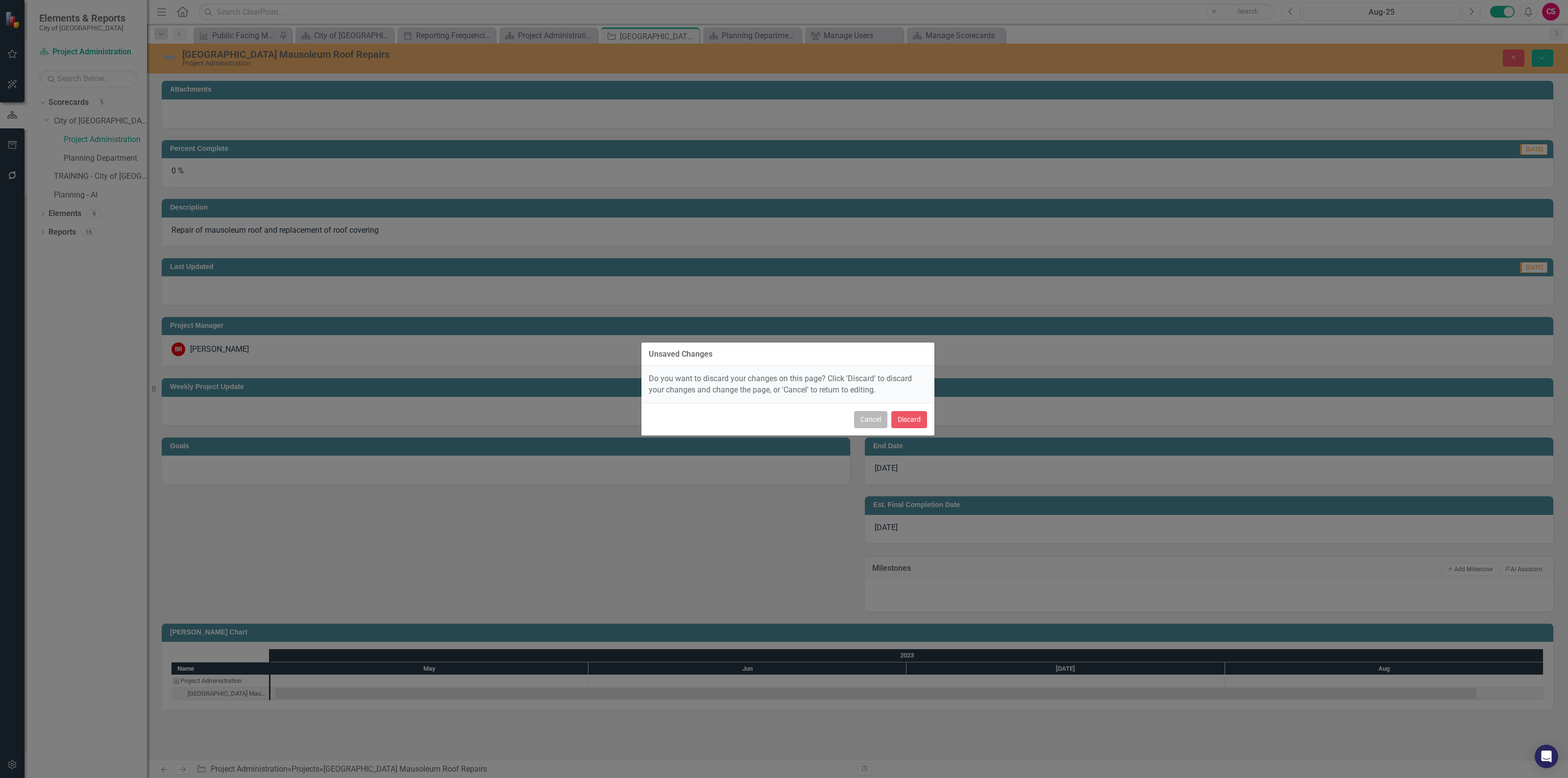
click at [858, 413] on button "Cancel" at bounding box center [870, 419] width 33 height 17
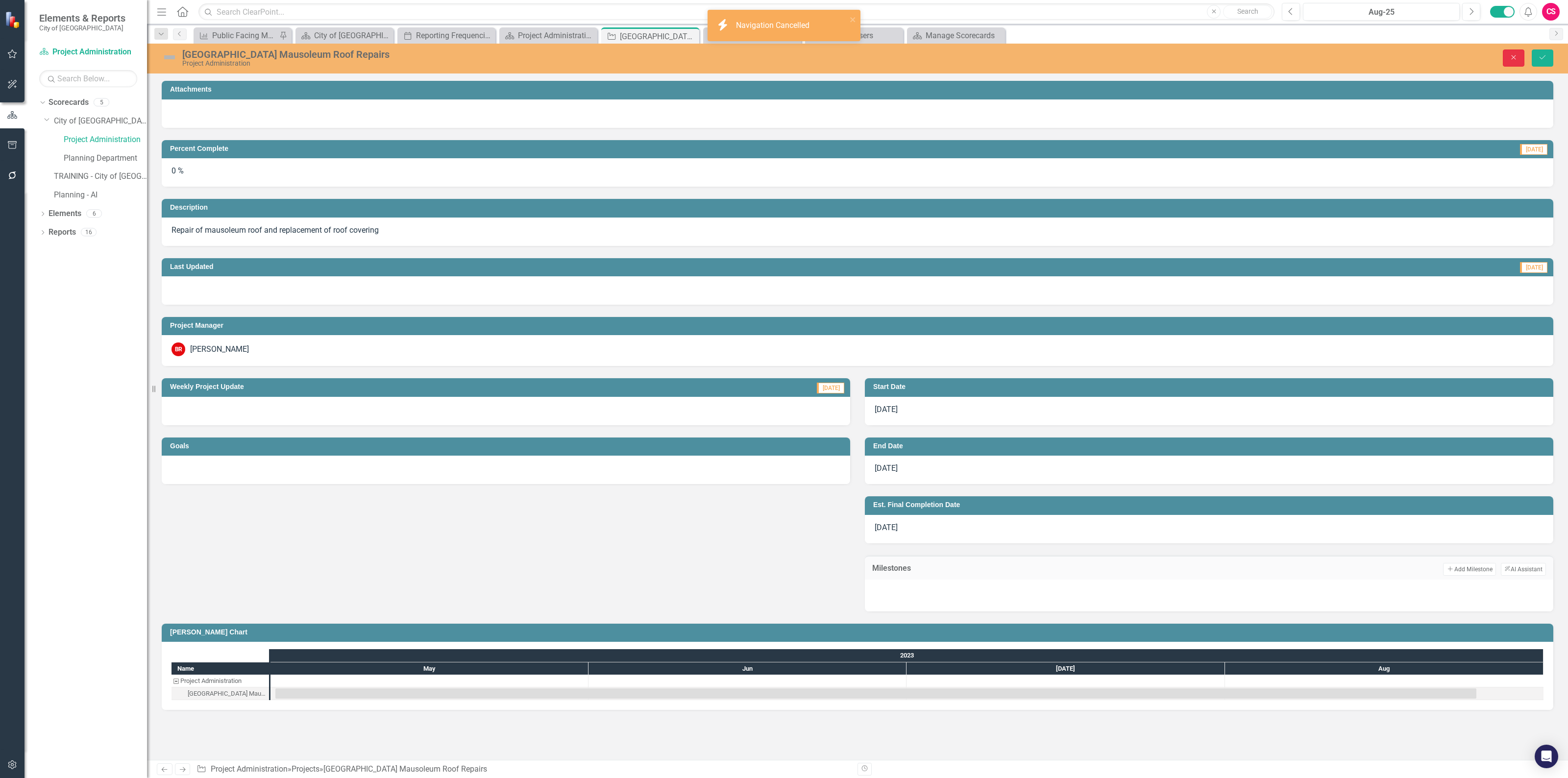
click at [1508, 62] on button "Close" at bounding box center [1513, 58] width 21 height 17
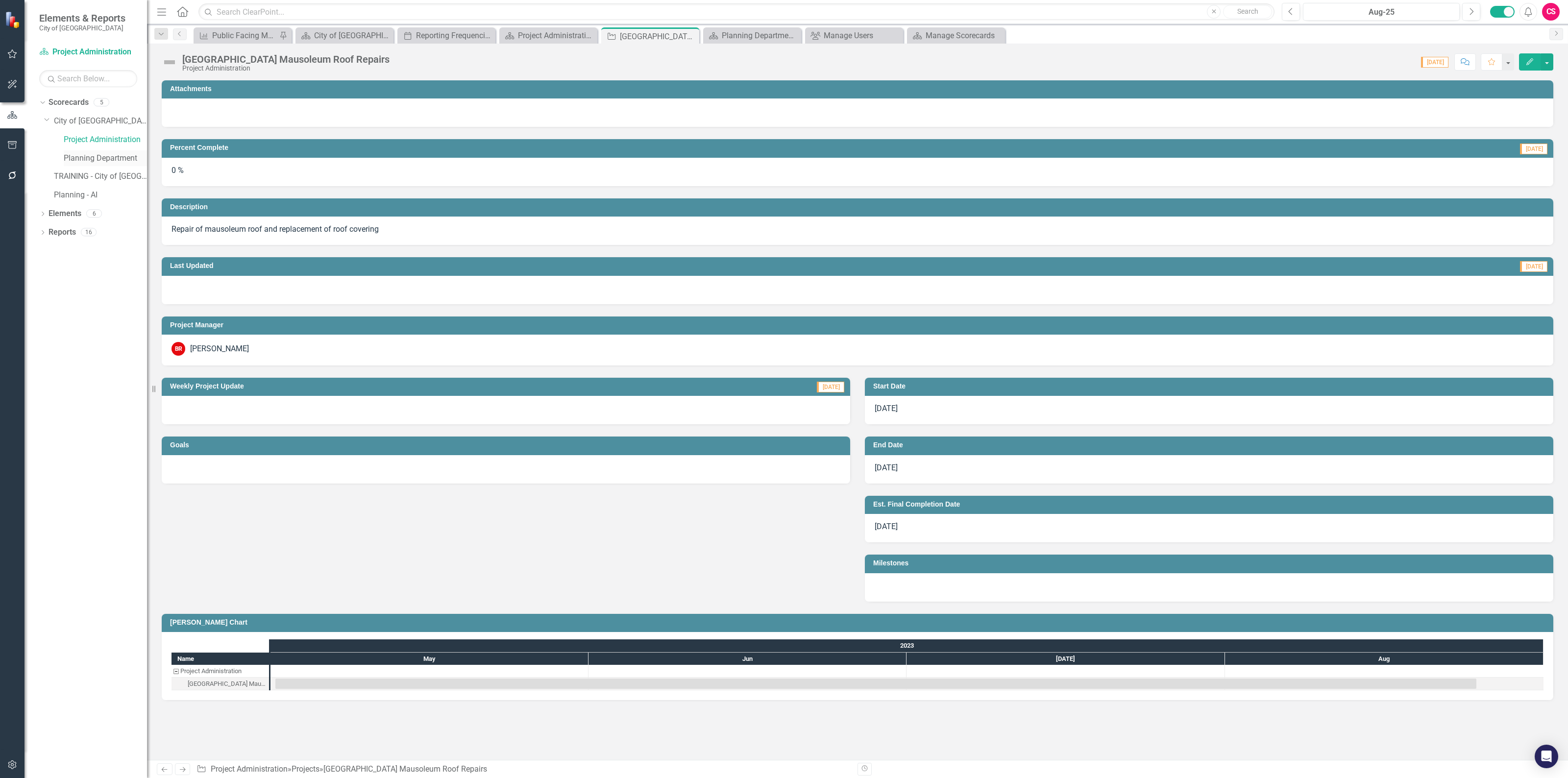
click at [94, 158] on link "Planning Department" at bounding box center [105, 158] width 83 height 12
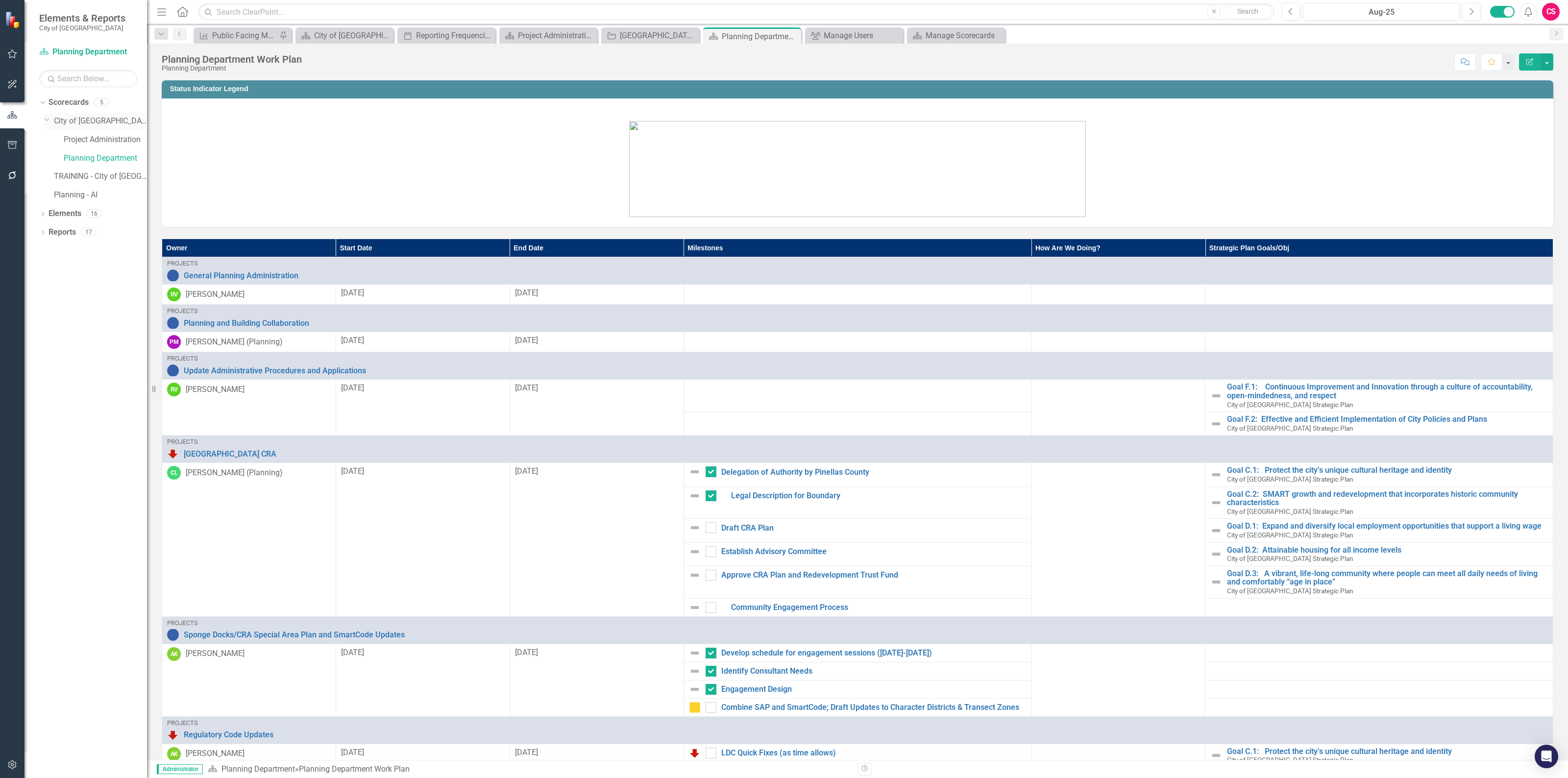
click at [75, 118] on link "City of [GEOGRAPHIC_DATA] Strategic Plan" at bounding box center [100, 121] width 93 height 12
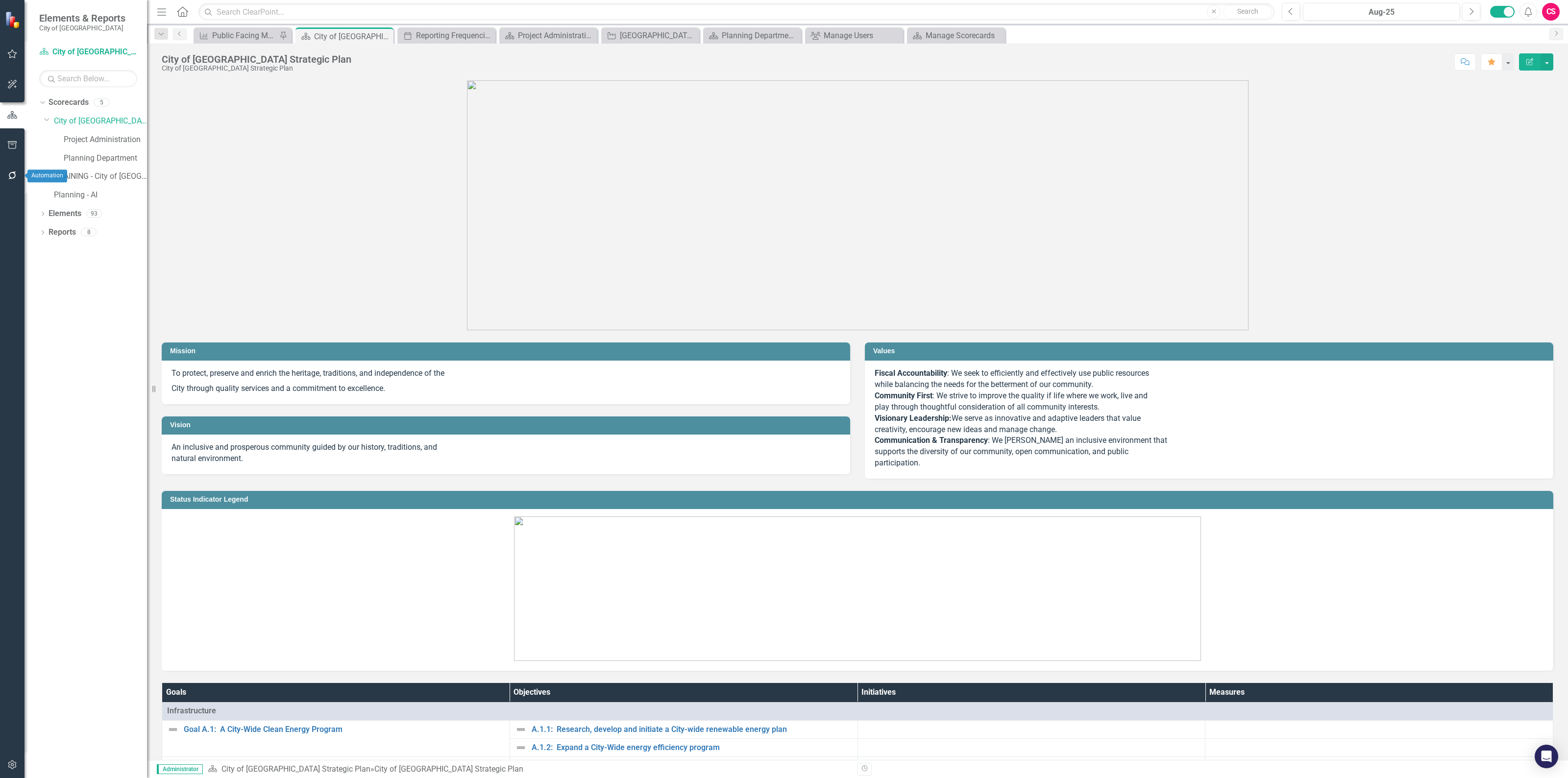
click at [14, 172] on icon "button" at bounding box center [12, 175] width 10 height 8
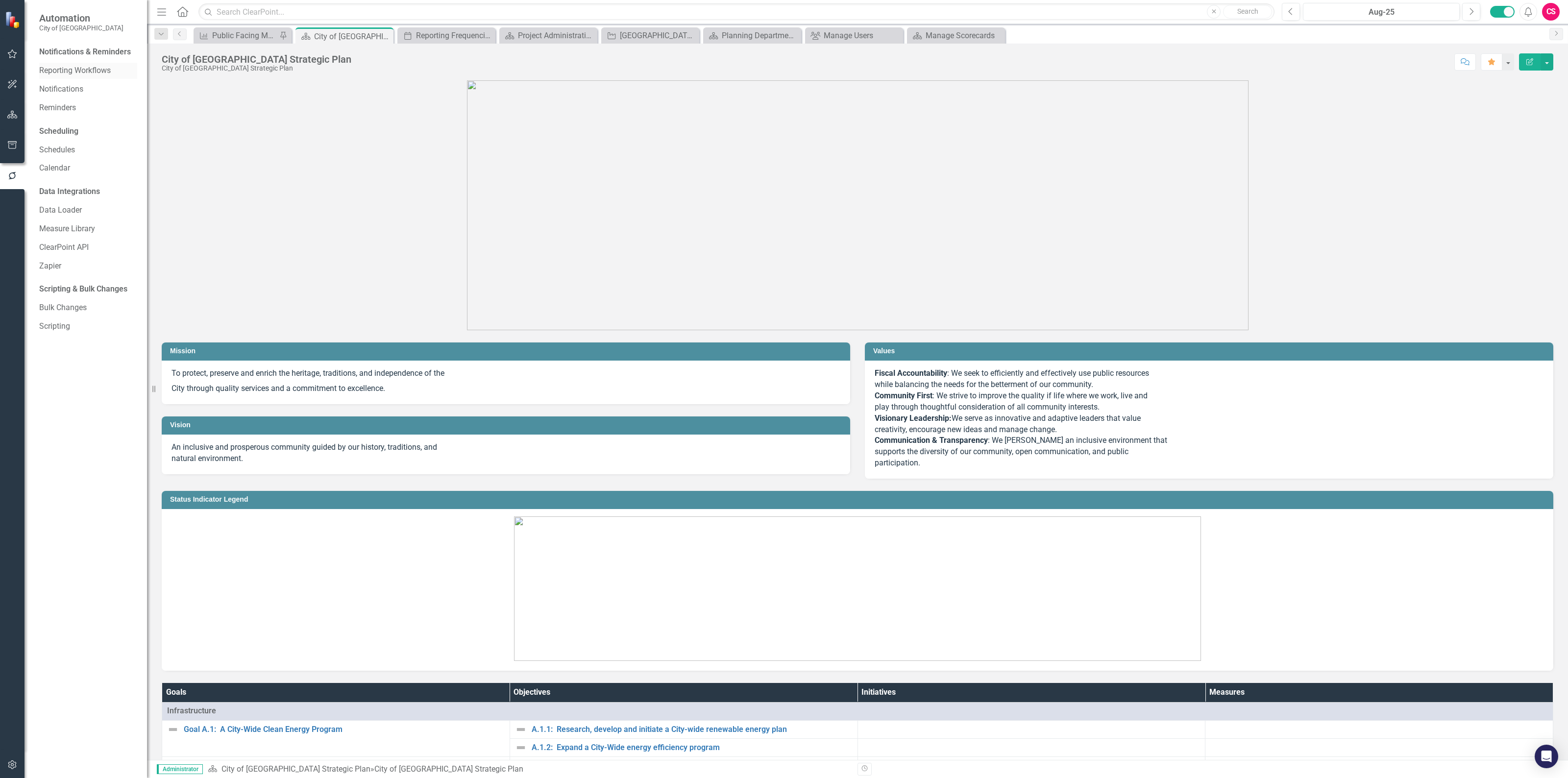
click at [69, 77] on div "Reporting Workflows" at bounding box center [88, 71] width 98 height 16
click at [91, 69] on link "Reporting Workflows" at bounding box center [88, 71] width 98 height 12
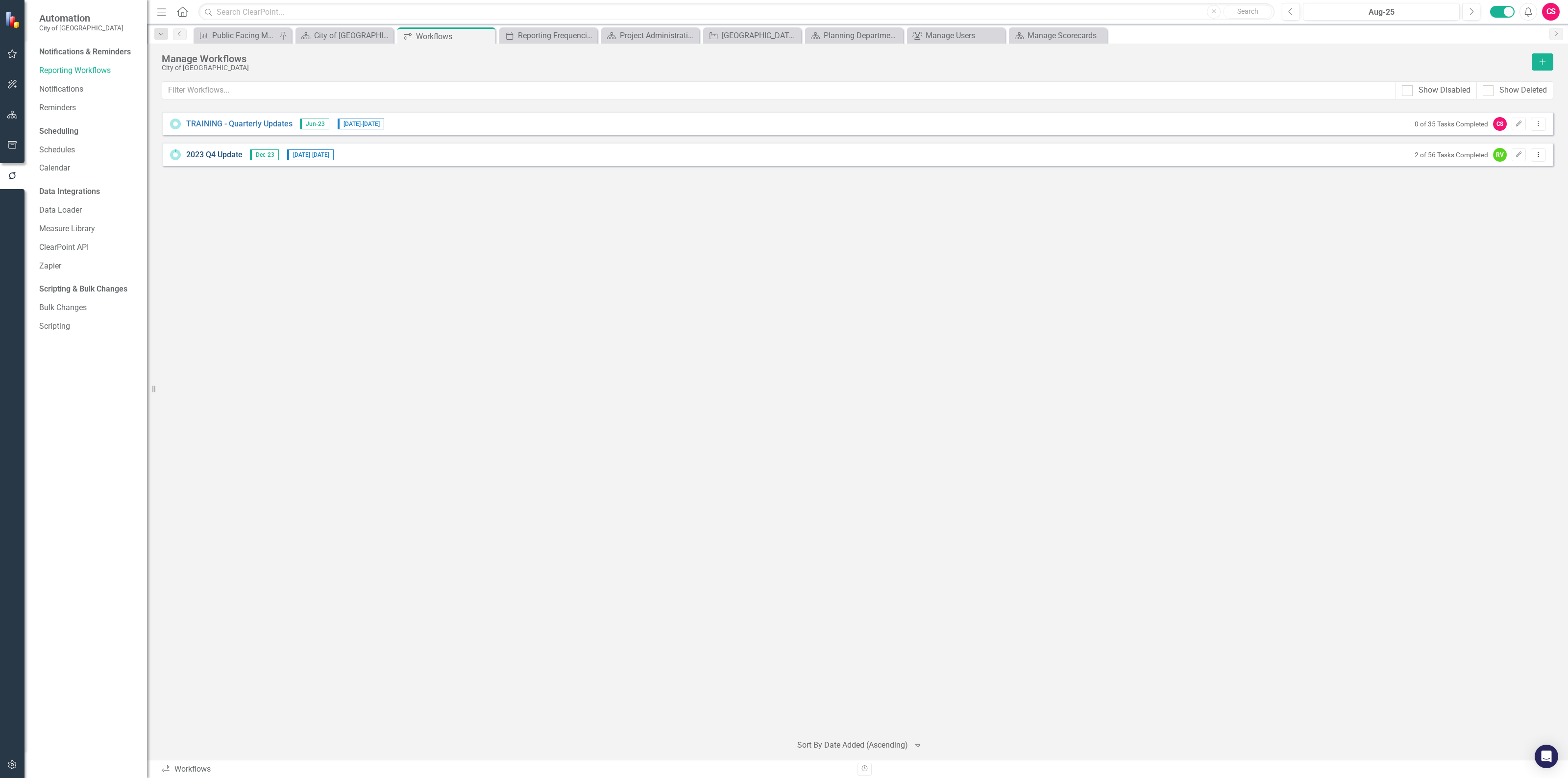
click at [225, 152] on link "2023 Q4 Update" at bounding box center [214, 155] width 57 height 12
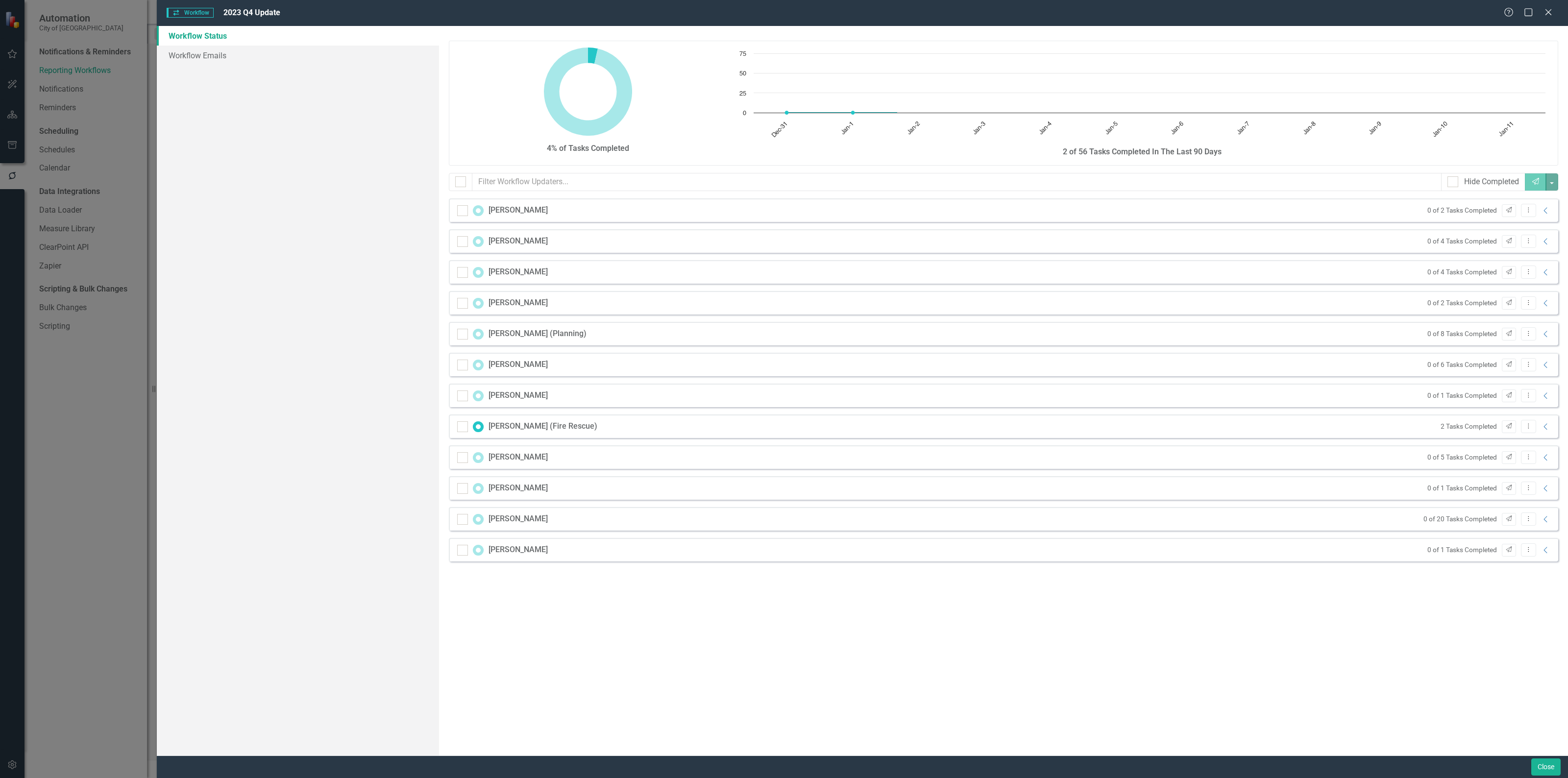
checkbox input "false"
click at [147, 150] on div "Workflow Workflow 2023 Q4 Update Help Maximize Close Workflow Status Workflow E…" at bounding box center [784, 389] width 1568 height 778
click at [1549, 8] on icon "Close" at bounding box center [1548, 12] width 12 height 9
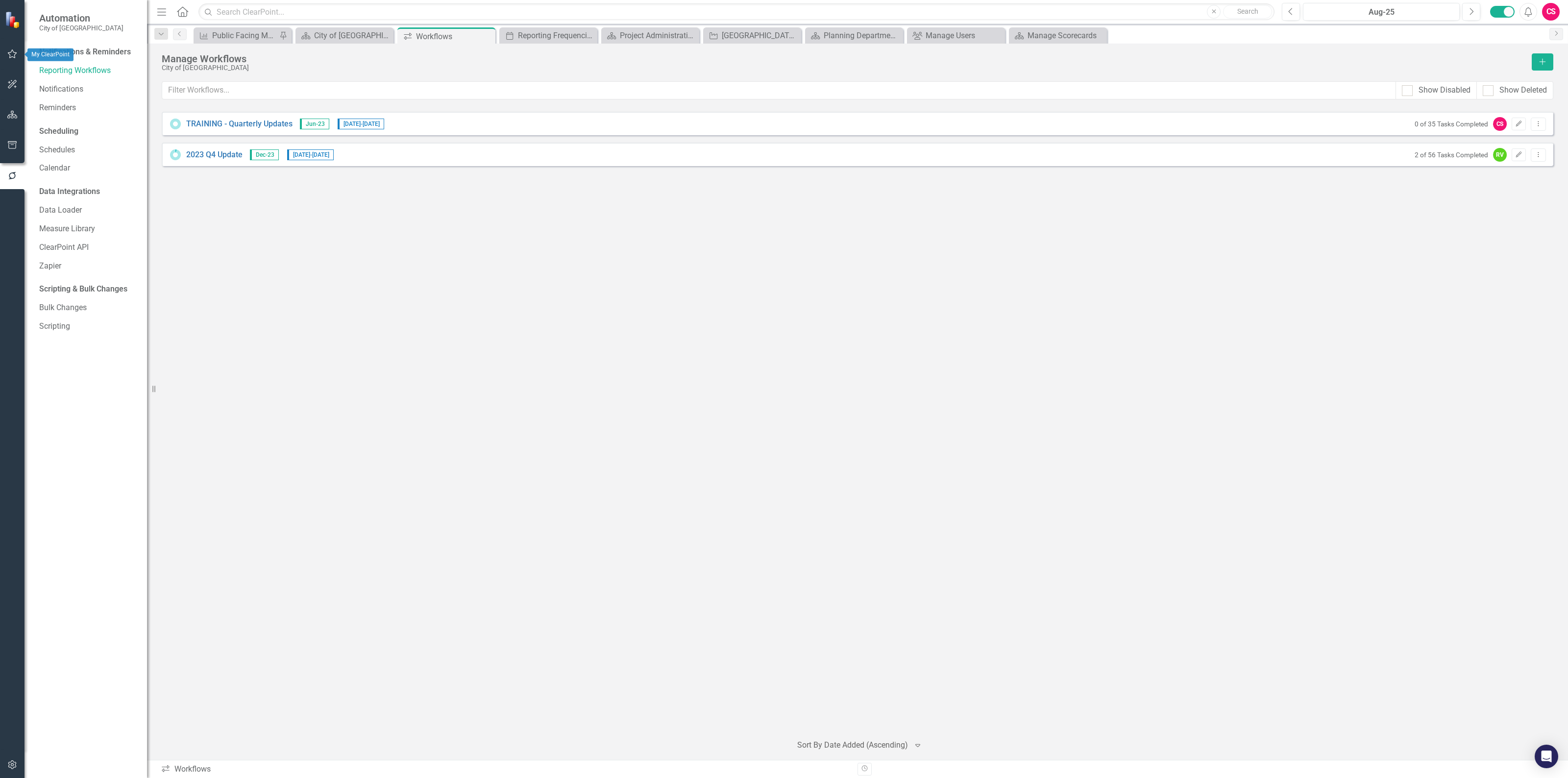
click at [10, 55] on icon "button" at bounding box center [12, 54] width 9 height 9
click at [57, 105] on link "My Updates" at bounding box center [88, 108] width 98 height 12
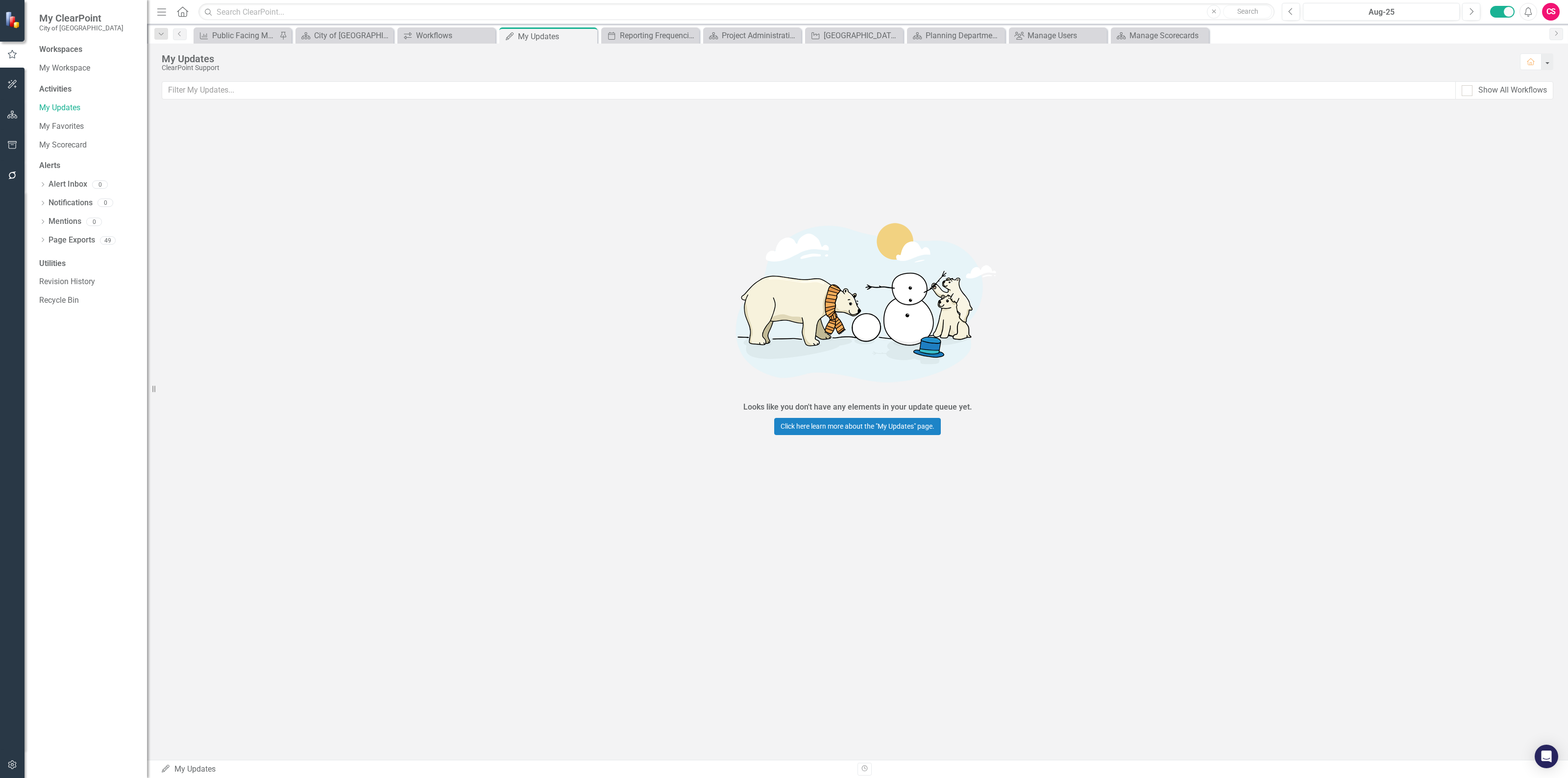
click at [7, 762] on icon "button" at bounding box center [12, 765] width 10 height 8
click at [63, 69] on link "Manage Users" at bounding box center [88, 68] width 98 height 12
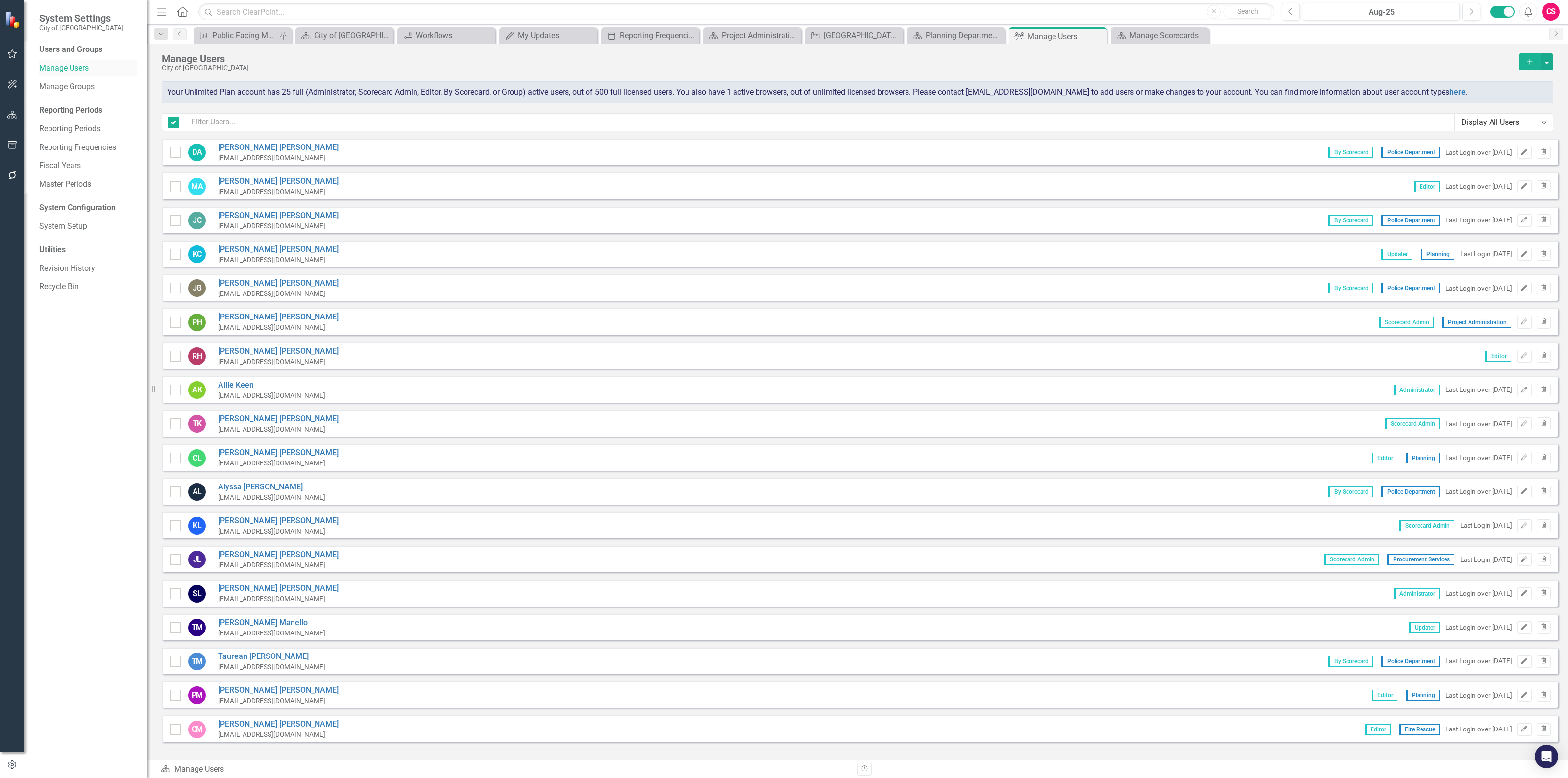
checkbox input "false"
click at [260, 122] on input "text" at bounding box center [820, 122] width 1270 height 18
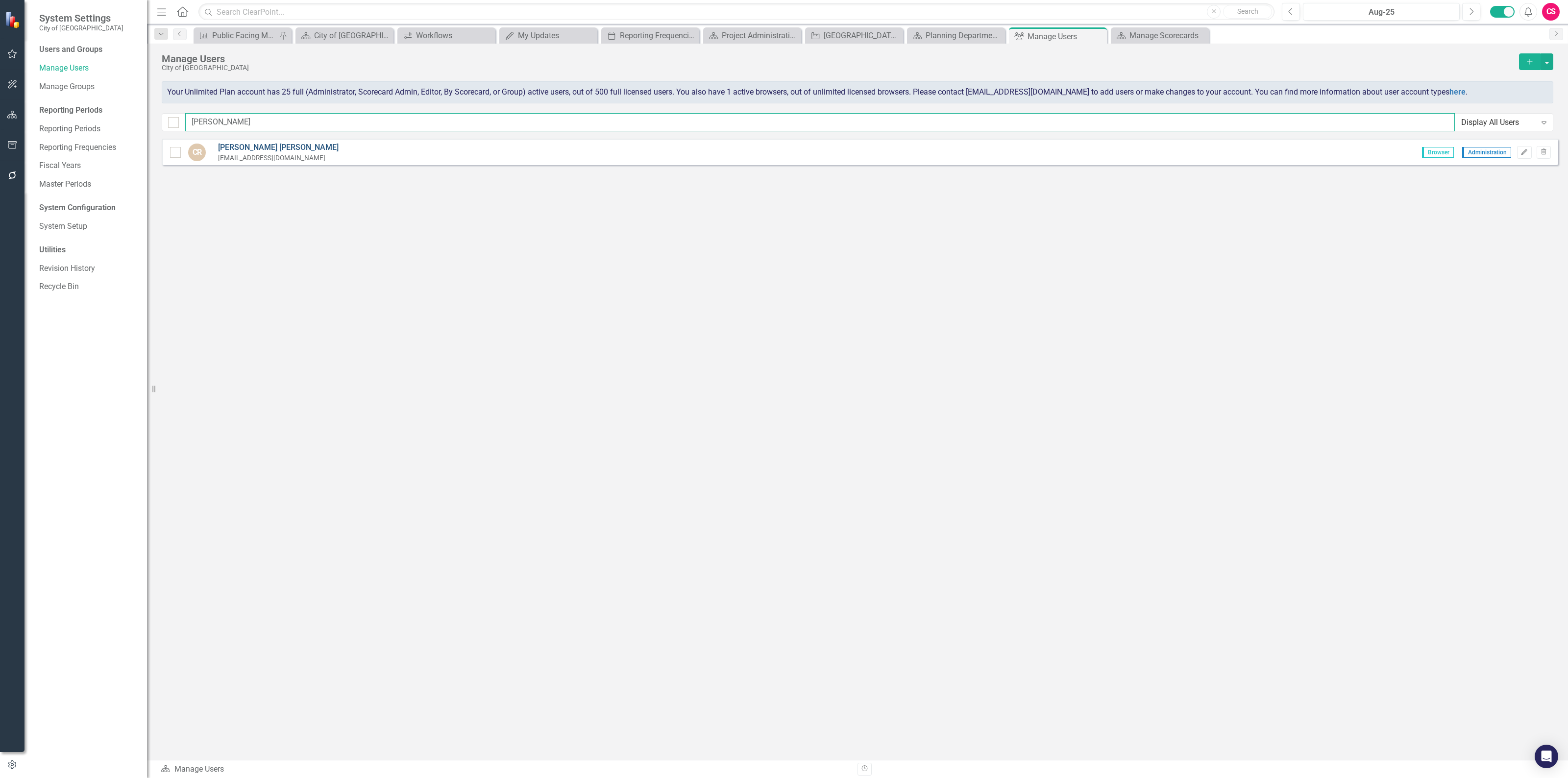
type input "[PERSON_NAME]"
click at [258, 149] on link "[PERSON_NAME]" at bounding box center [278, 147] width 121 height 12
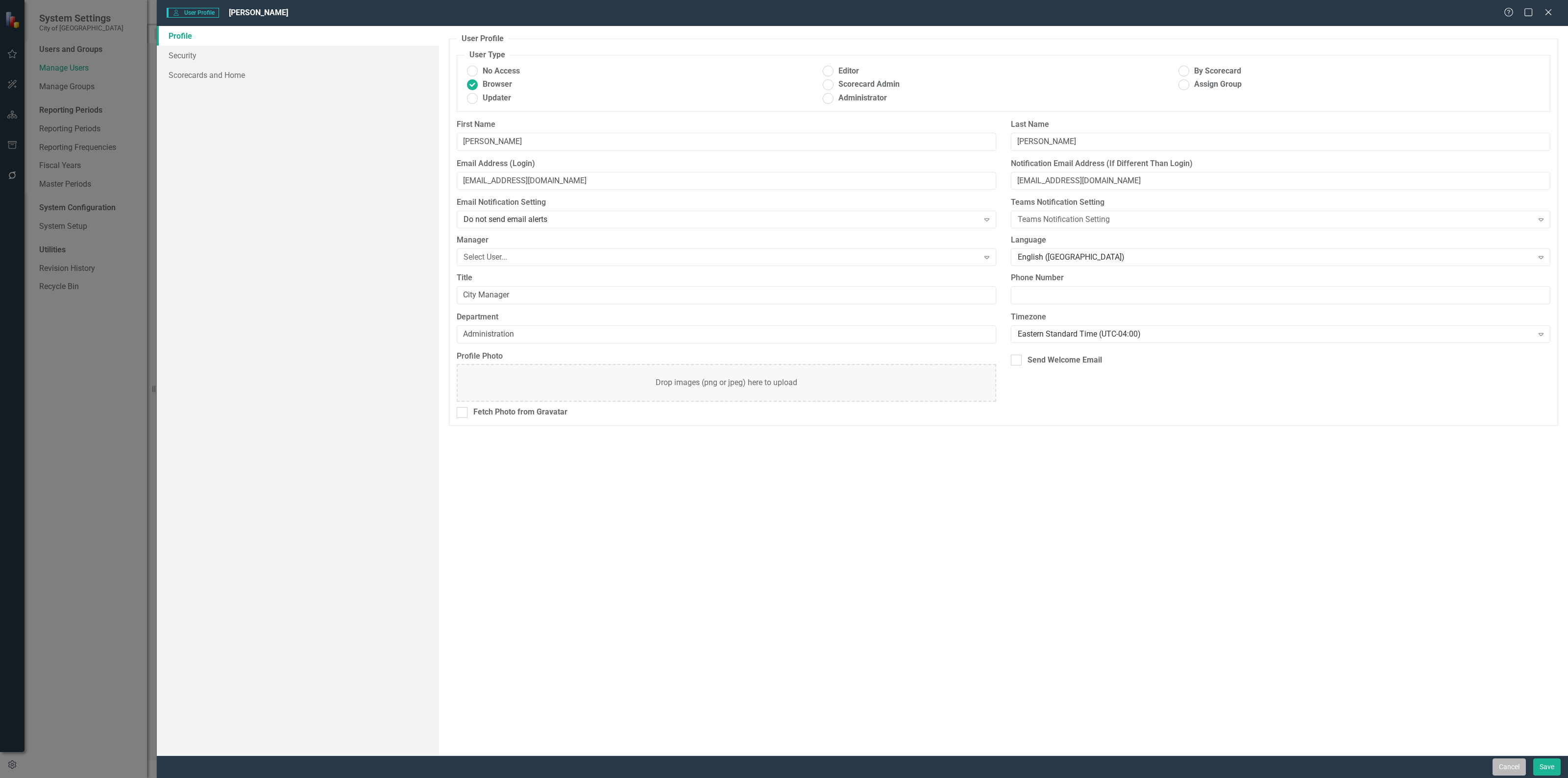
click at [1505, 772] on button "Cancel" at bounding box center [1509, 767] width 33 height 17
